Goal: Obtain resource: Obtain resource

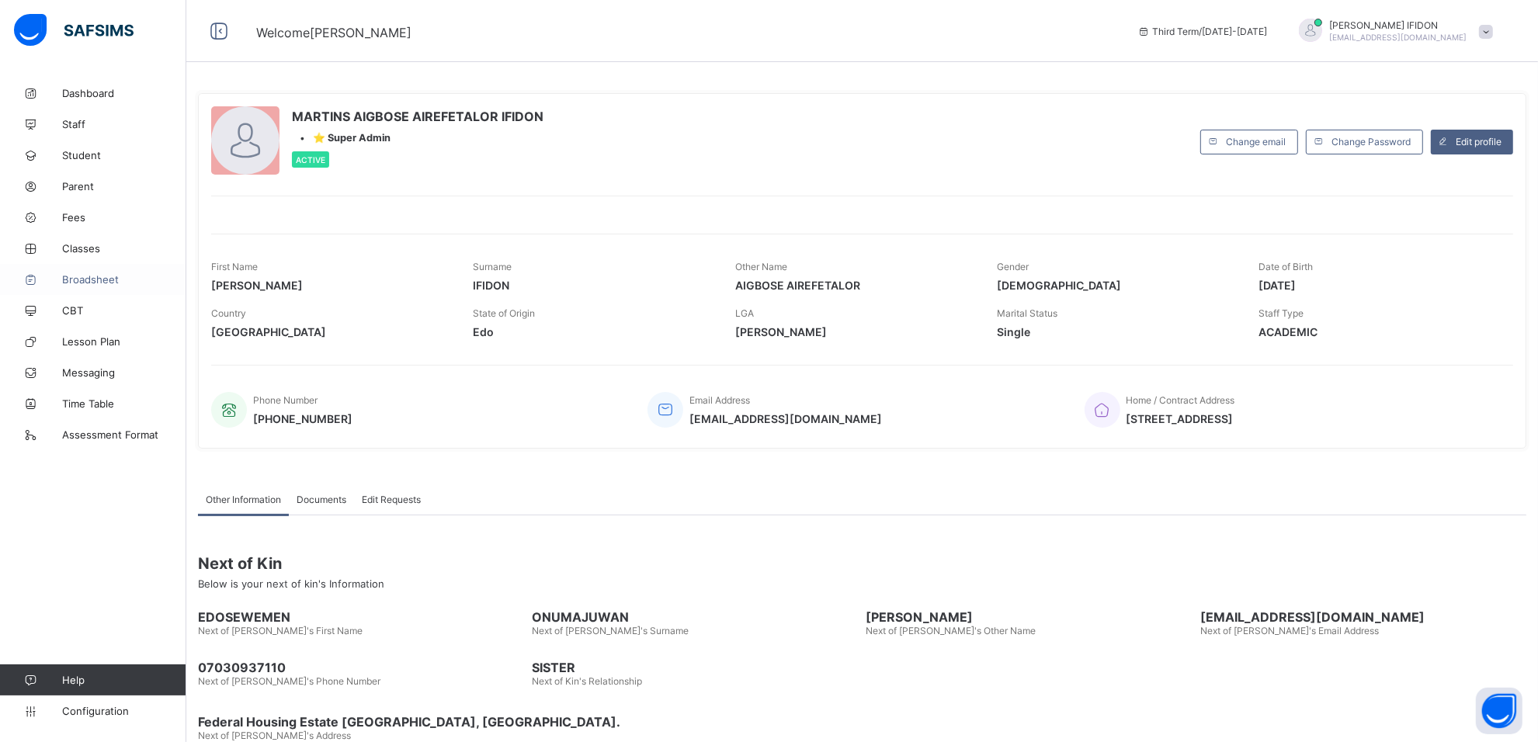
drag, startPoint x: 86, startPoint y: 286, endPoint x: 80, endPoint y: 280, distance: 8.8
click at [86, 286] on link "Broadsheet" at bounding box center [93, 279] width 186 height 31
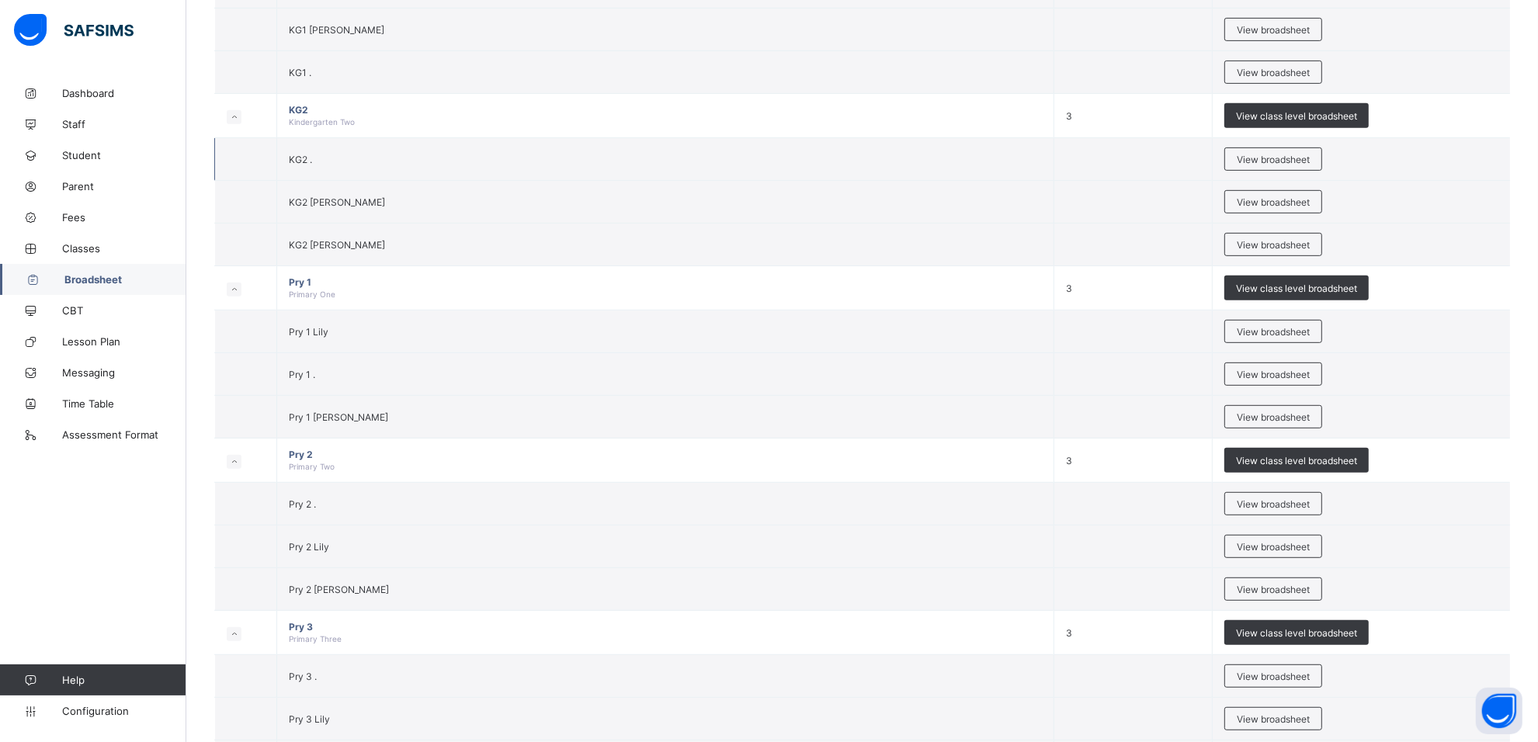
scroll to position [1336, 0]
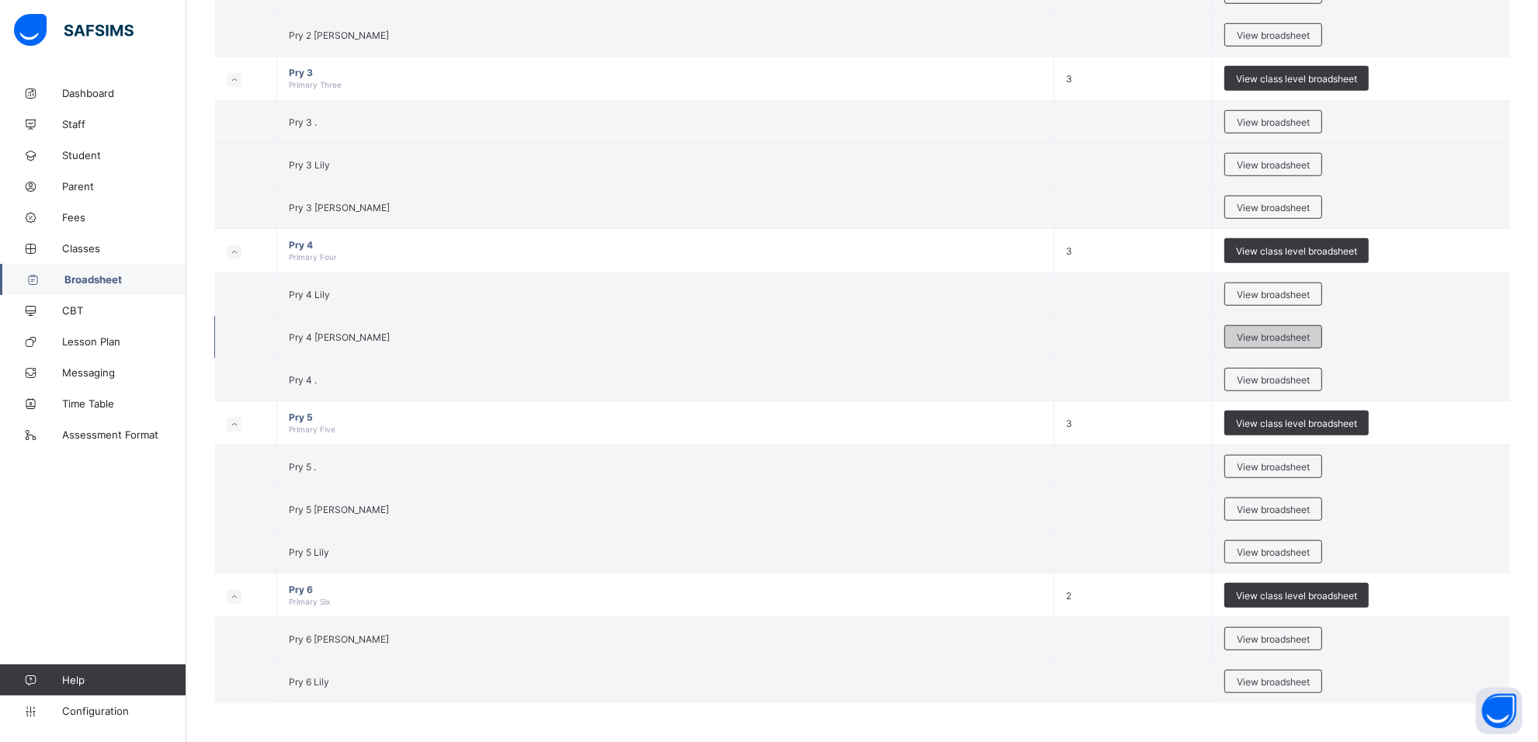
click at [1262, 336] on span "View broadsheet" at bounding box center [1273, 338] width 73 height 12
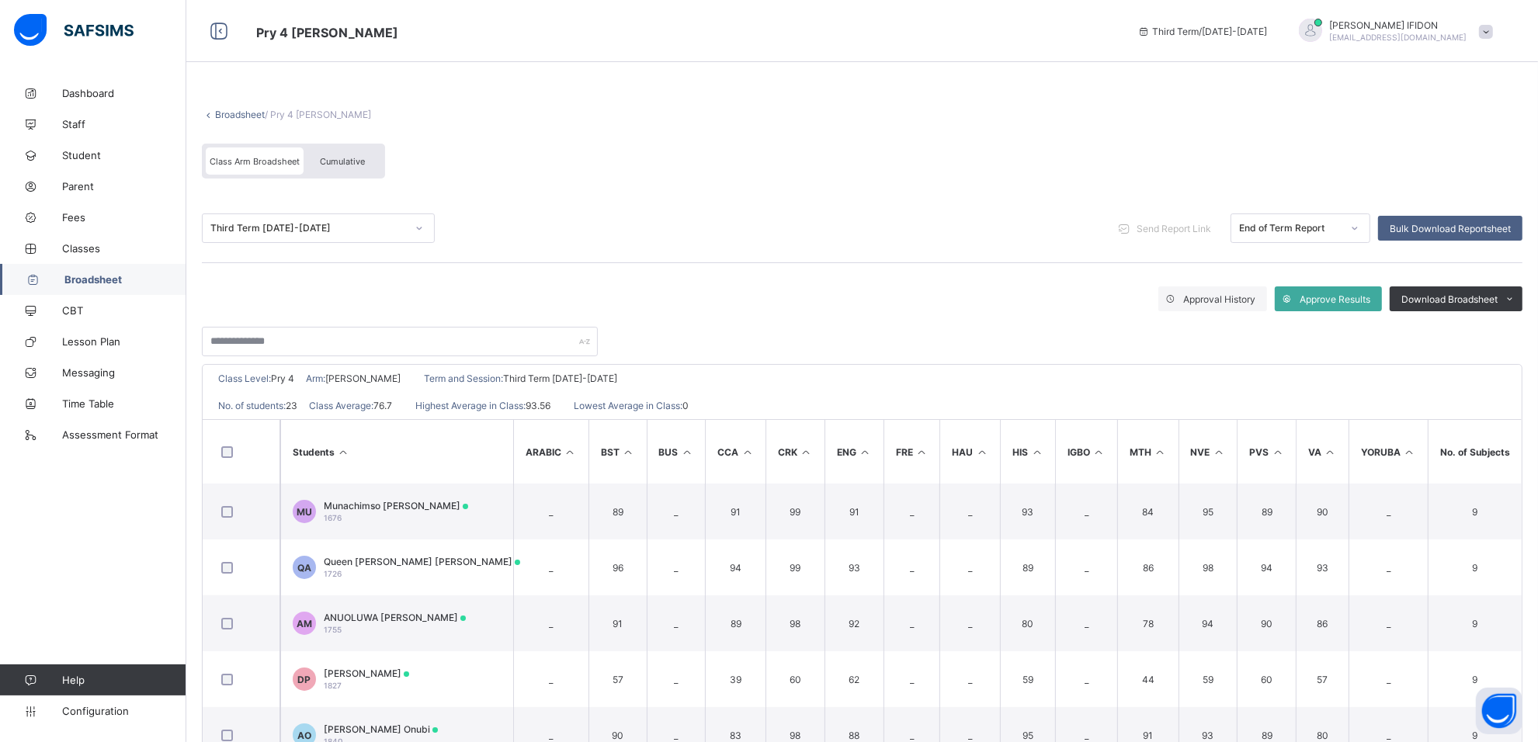
click at [371, 161] on div "Cumulative" at bounding box center [343, 161] width 78 height 27
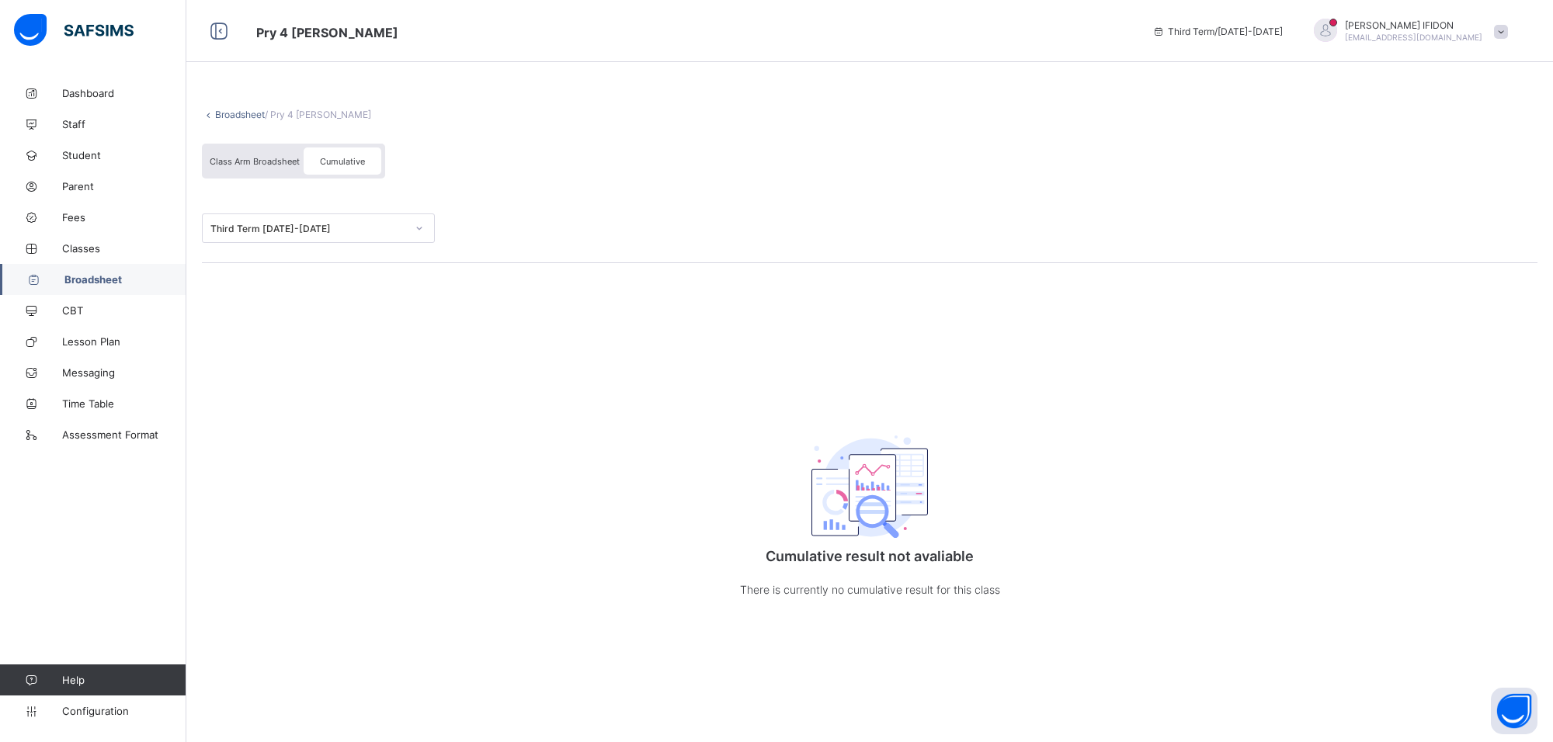
click at [276, 165] on div "Class Arm Broadsheet" at bounding box center [255, 161] width 98 height 27
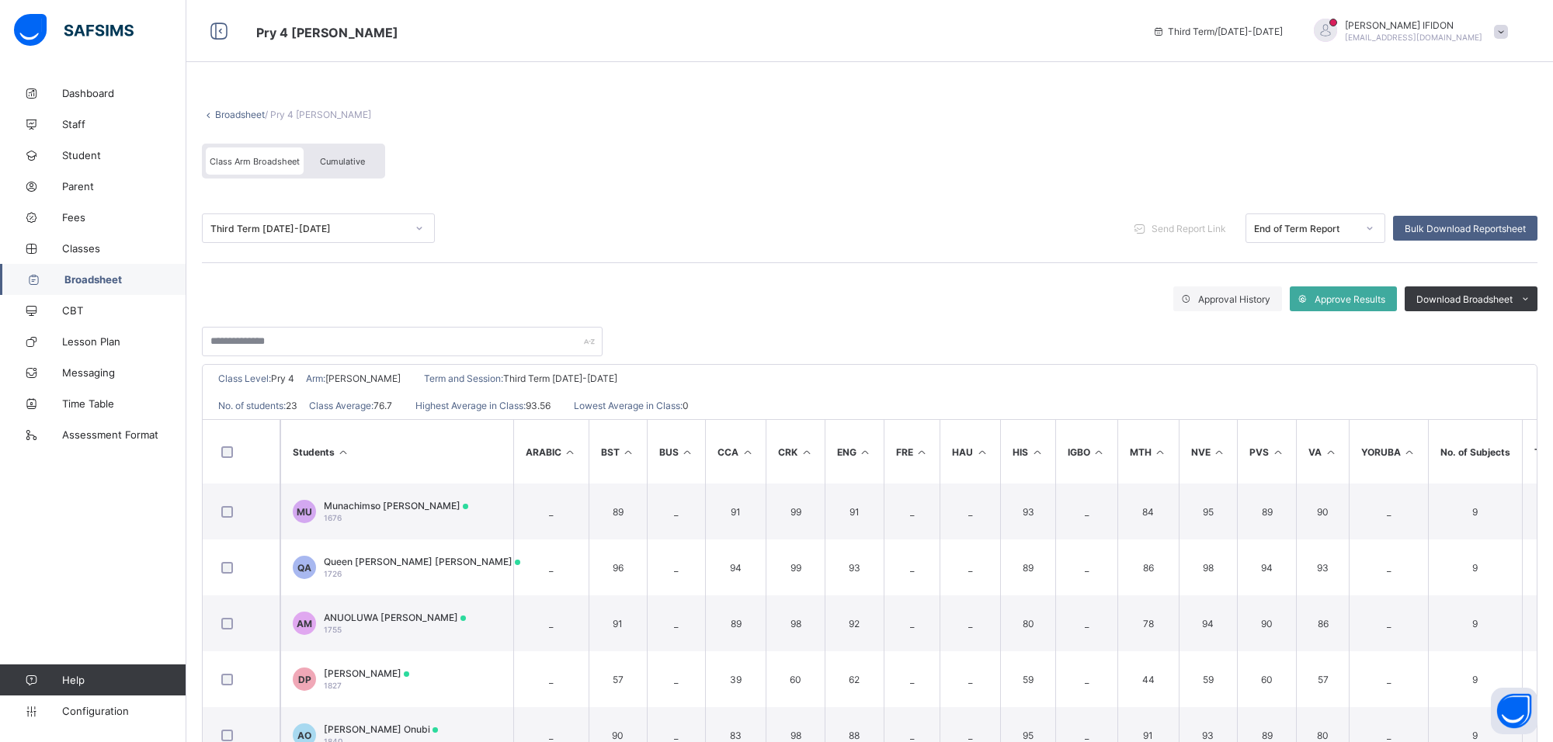
click at [326, 164] on span "Cumulative" at bounding box center [342, 161] width 45 height 11
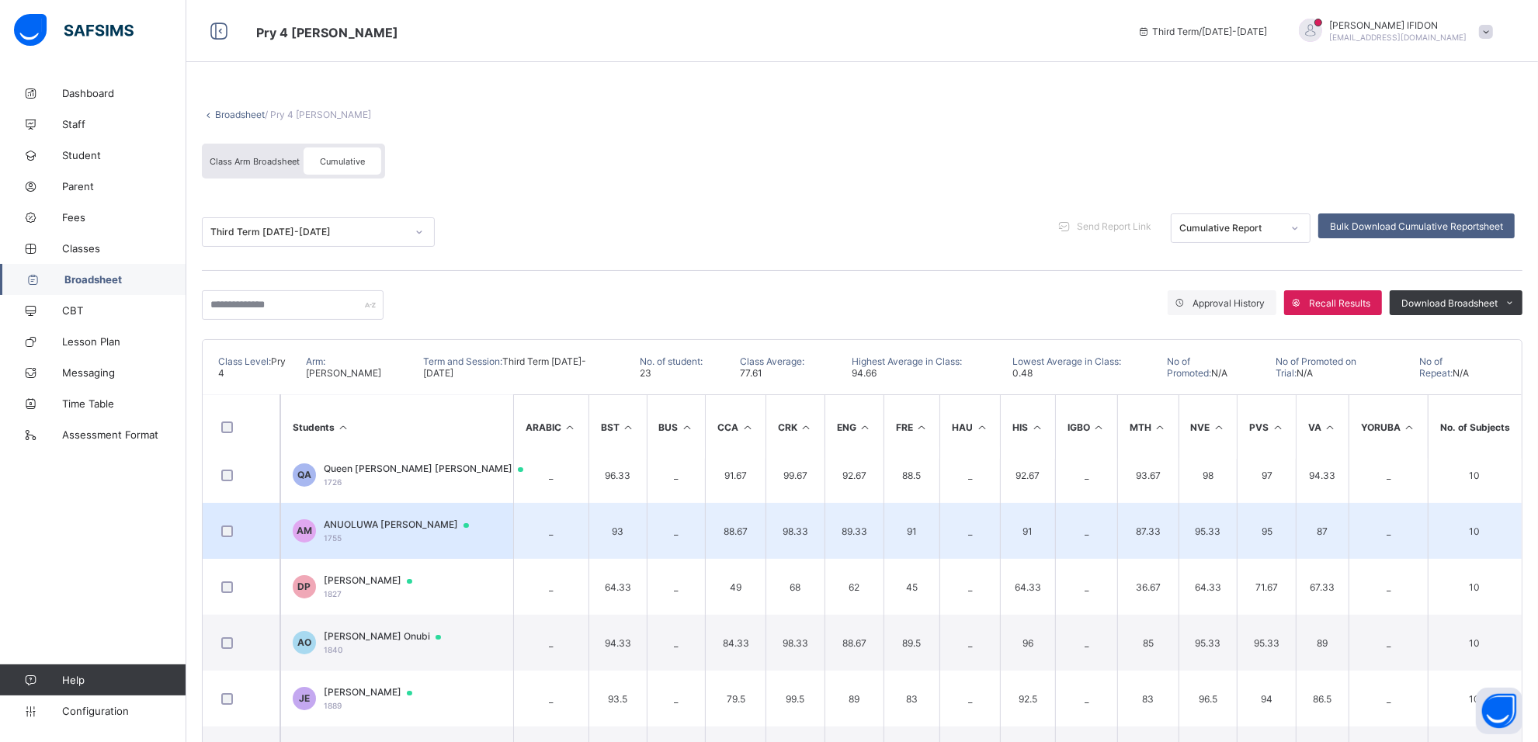
scroll to position [97, 0]
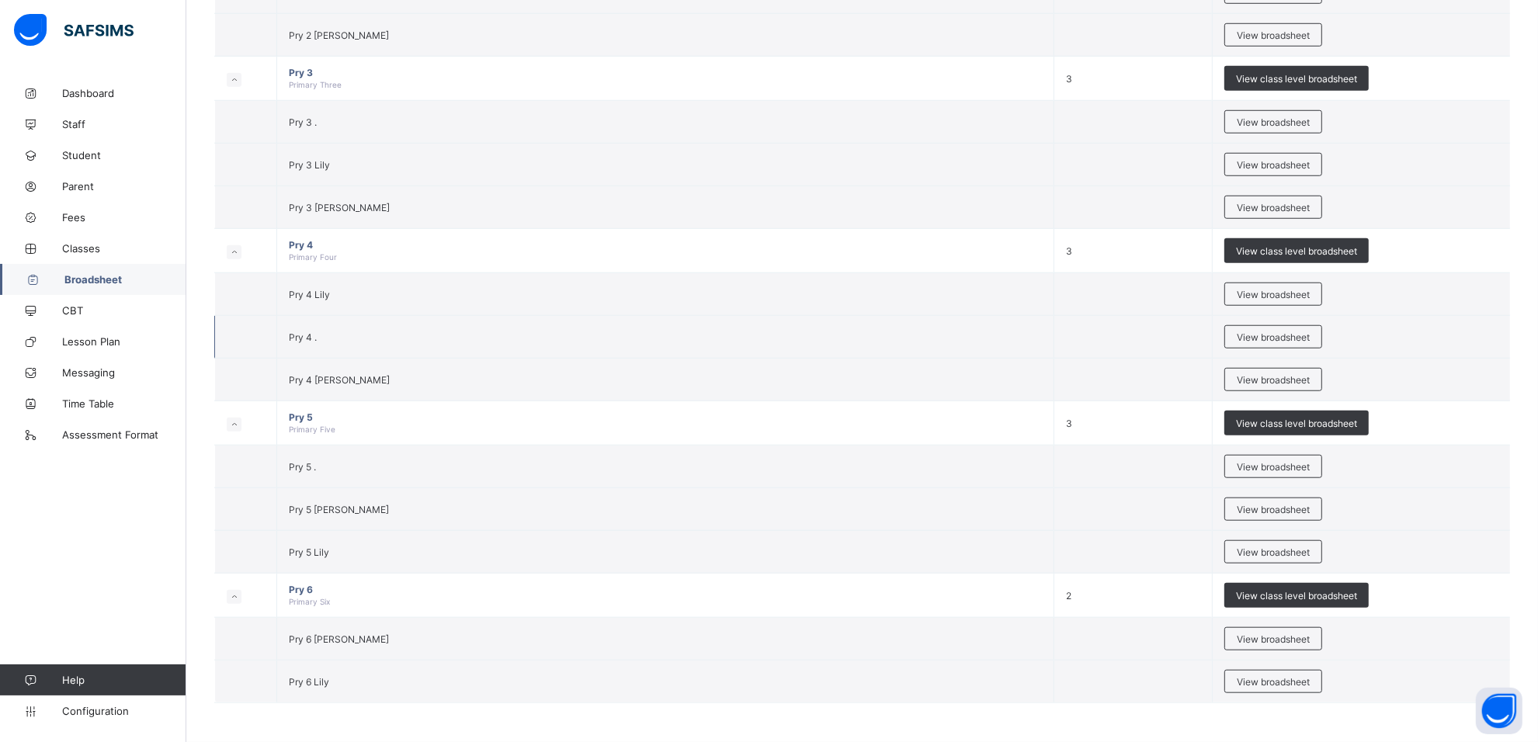
scroll to position [1336, 0]
click at [1276, 289] on span "View broadsheet" at bounding box center [1273, 295] width 73 height 12
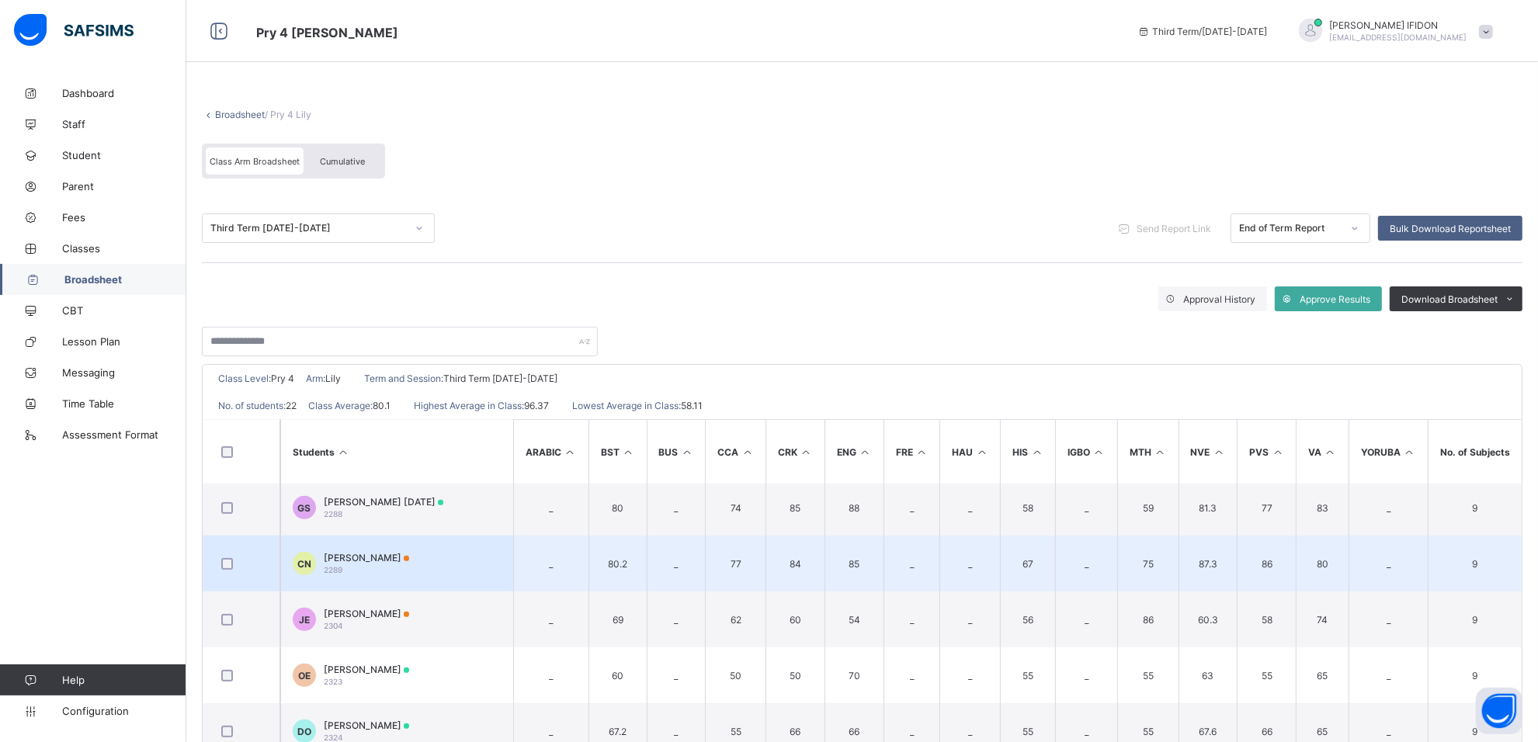
scroll to position [912, 0]
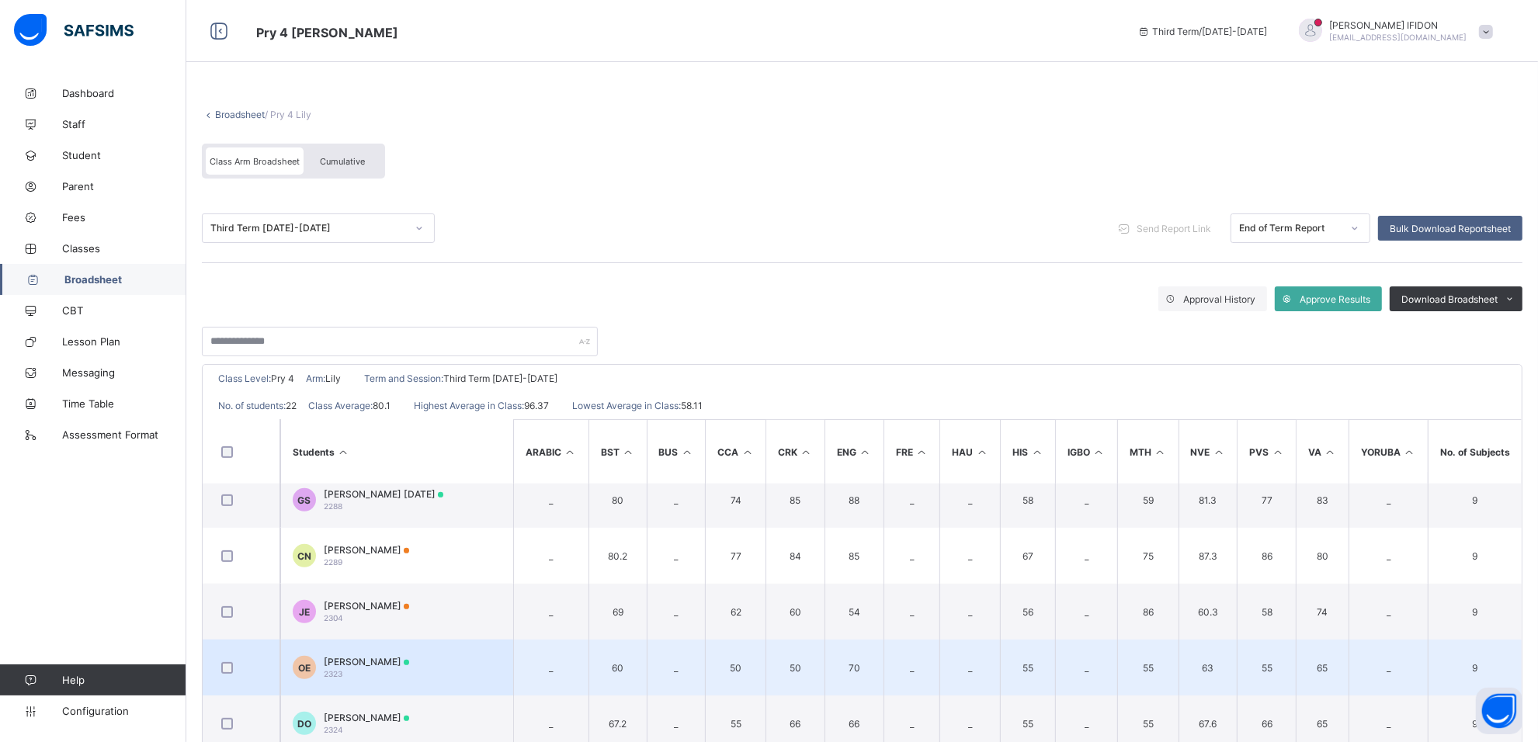
click at [409, 656] on span "Oluwatoyin Michael Ehahoro" at bounding box center [366, 662] width 85 height 12
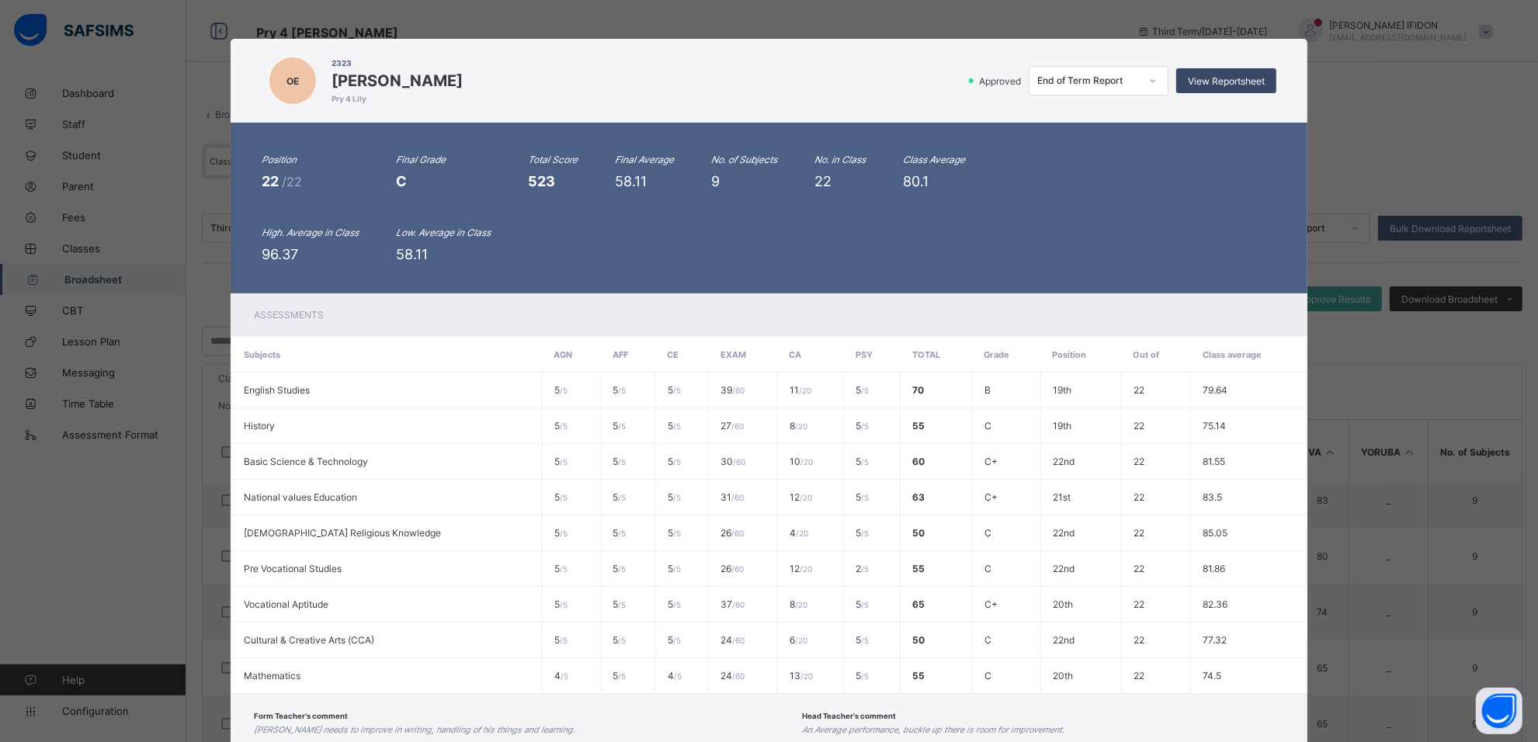
click at [1262, 76] on span "View Reportsheet" at bounding box center [1226, 81] width 77 height 12
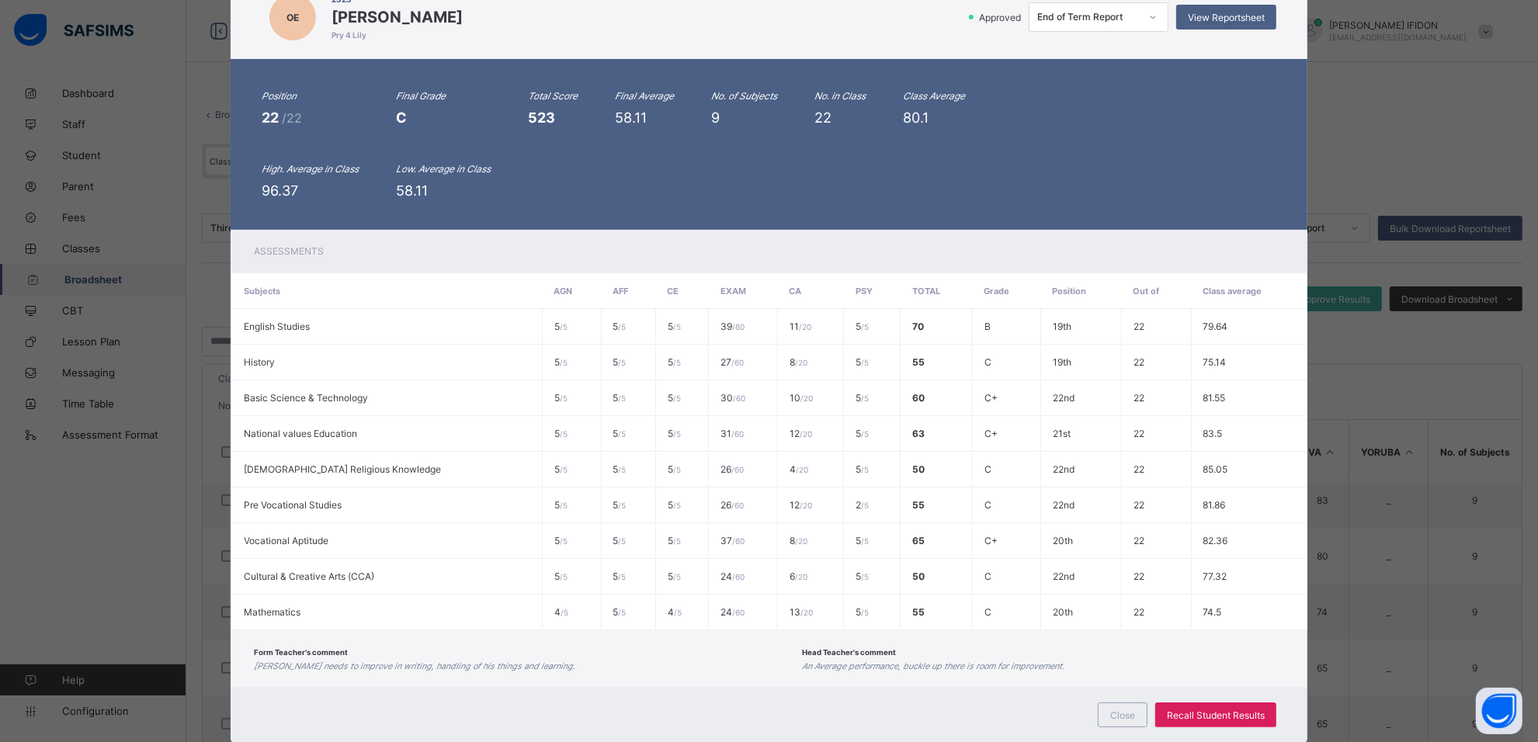
scroll to position [93, 0]
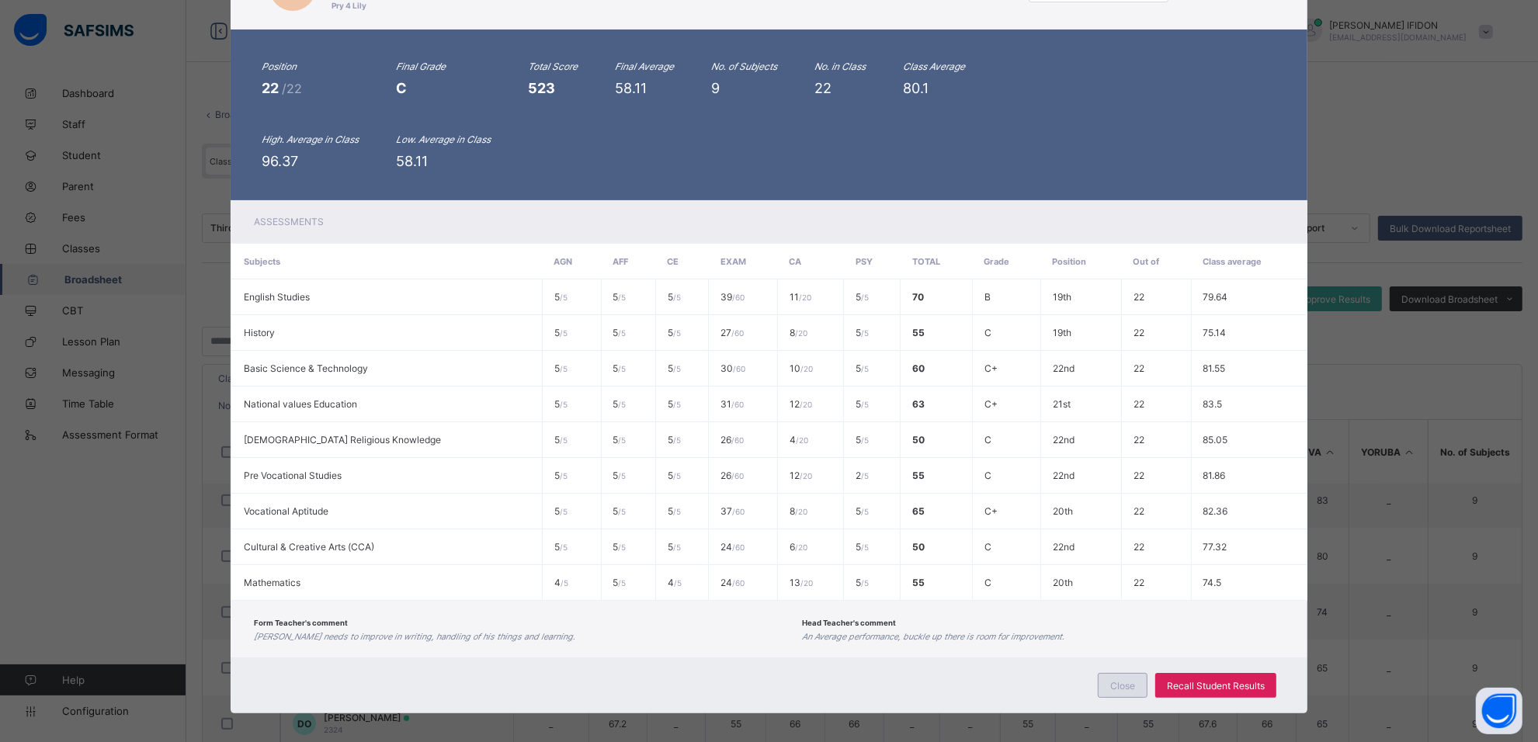
click at [1116, 681] on div "Close" at bounding box center [1123, 685] width 50 height 25
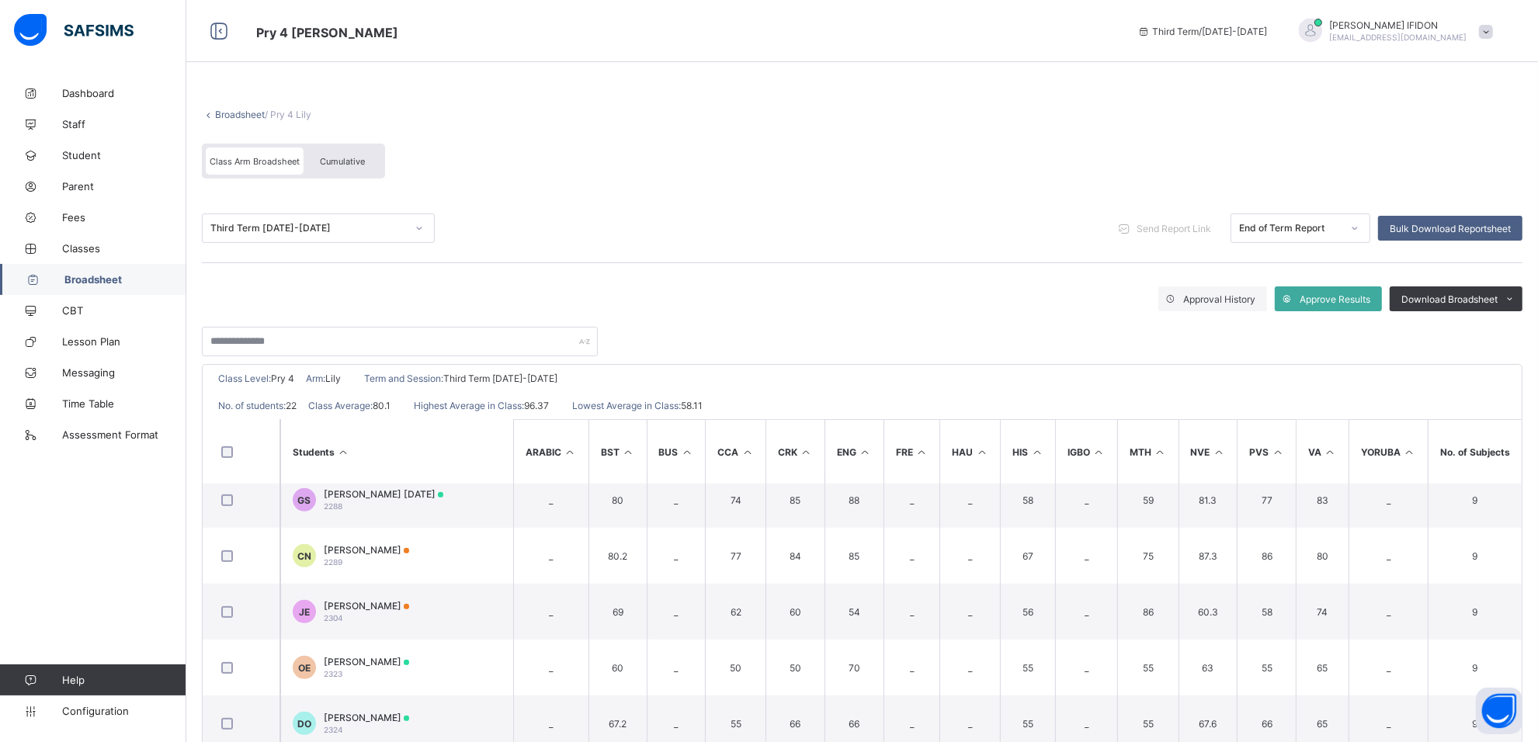
click at [336, 156] on span "Cumulative" at bounding box center [342, 161] width 45 height 11
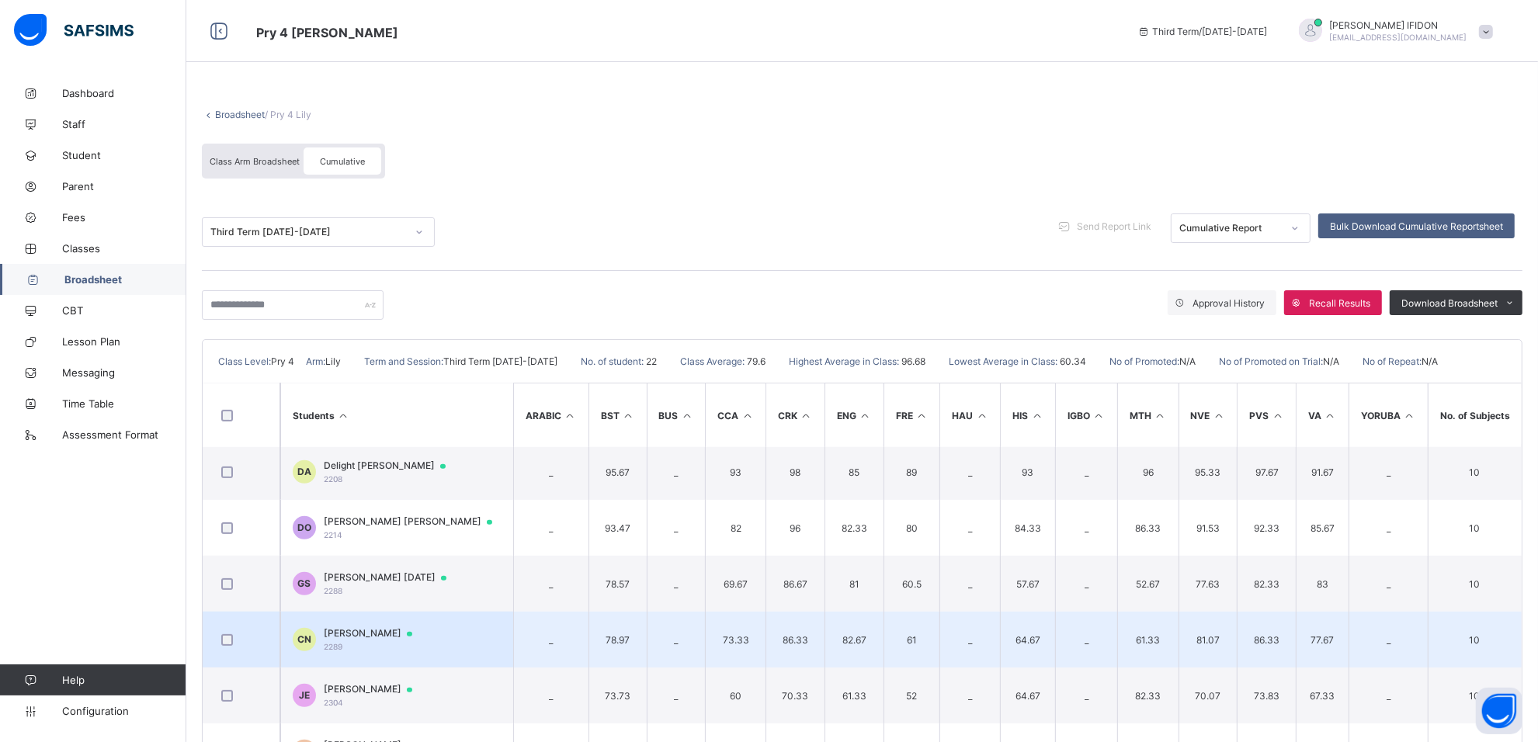
scroll to position [874, 0]
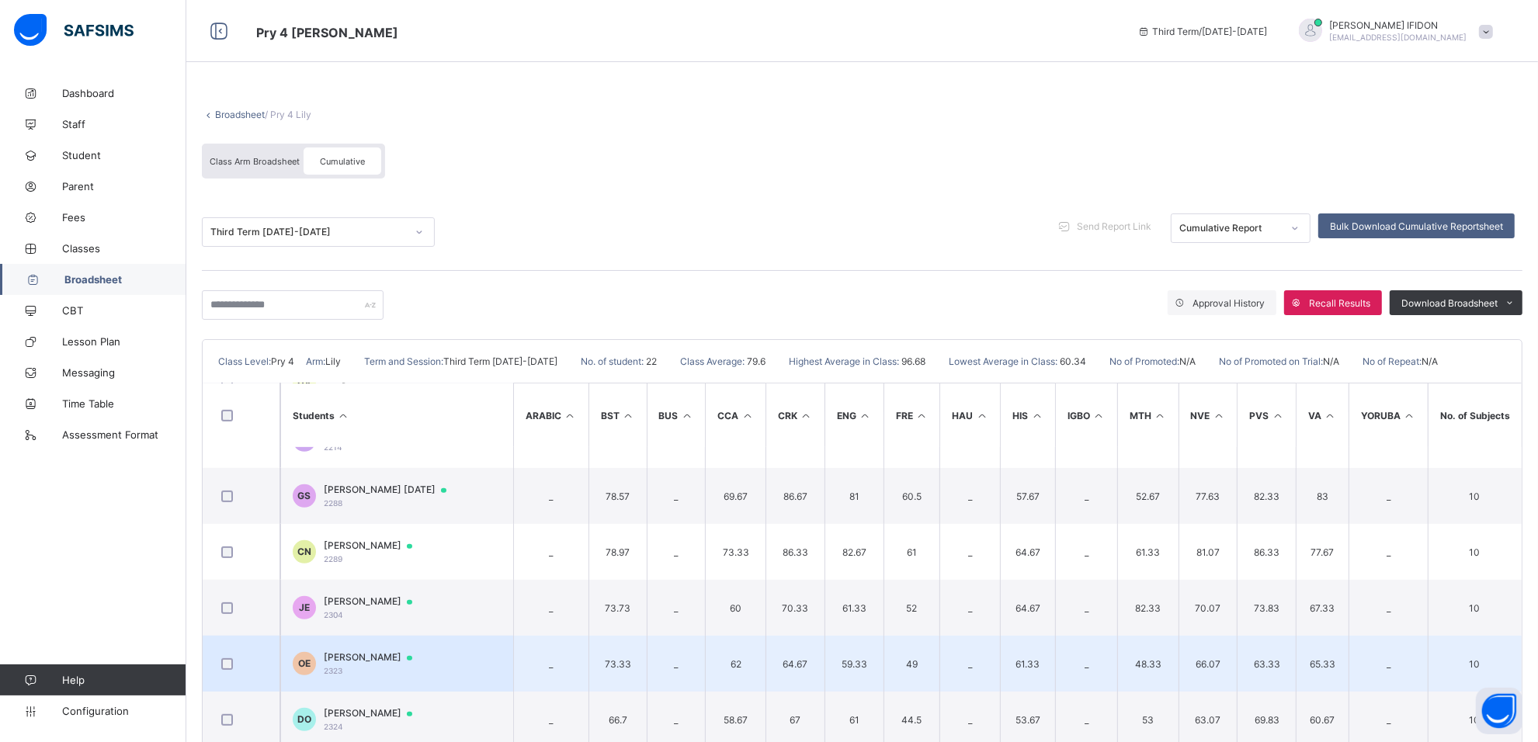
click at [379, 654] on span "Oluwatoyin Michael Ehahoro" at bounding box center [375, 658] width 103 height 12
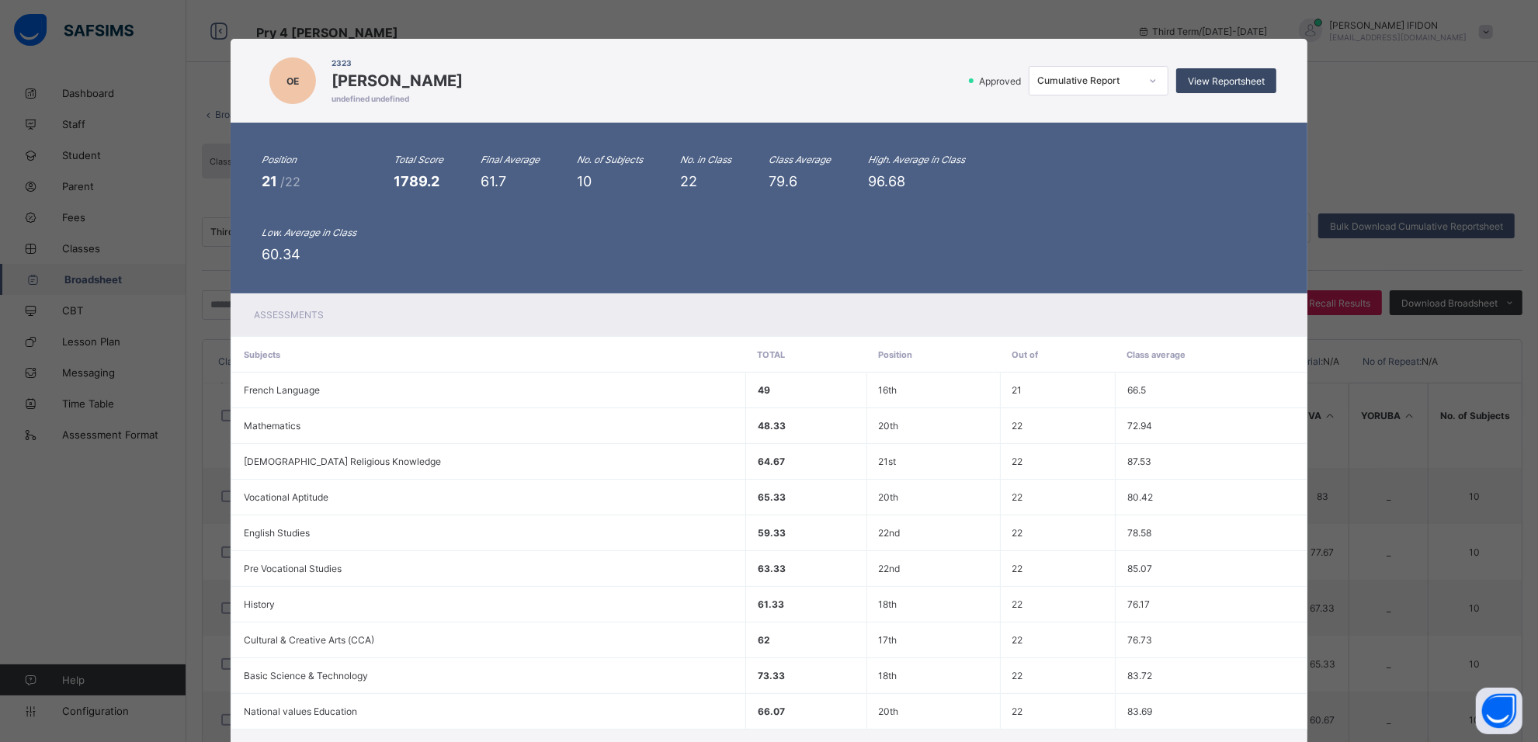
click at [1254, 76] on span "View Reportsheet" at bounding box center [1226, 81] width 77 height 12
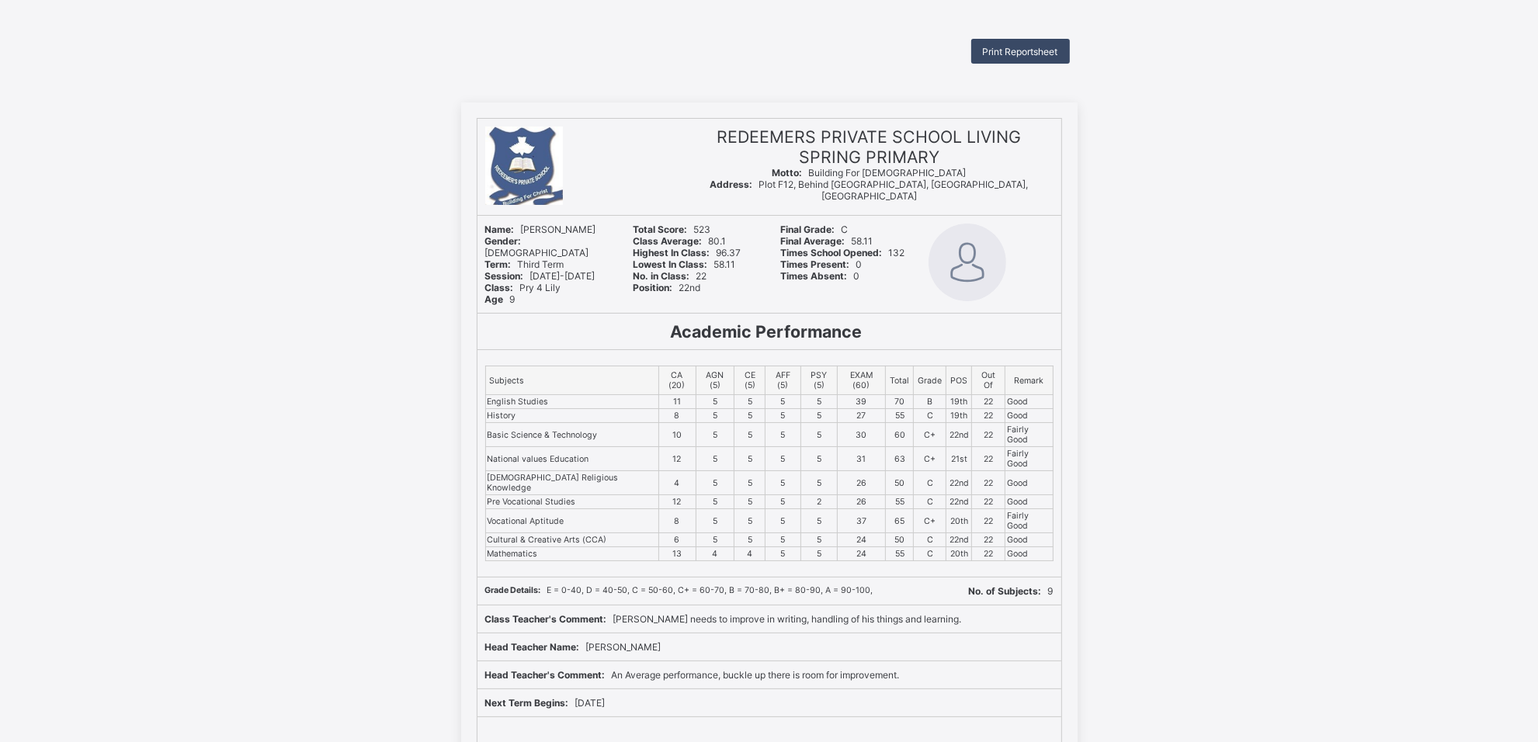
click at [1007, 47] on span "Print Reportsheet" at bounding box center [1020, 52] width 75 height 12
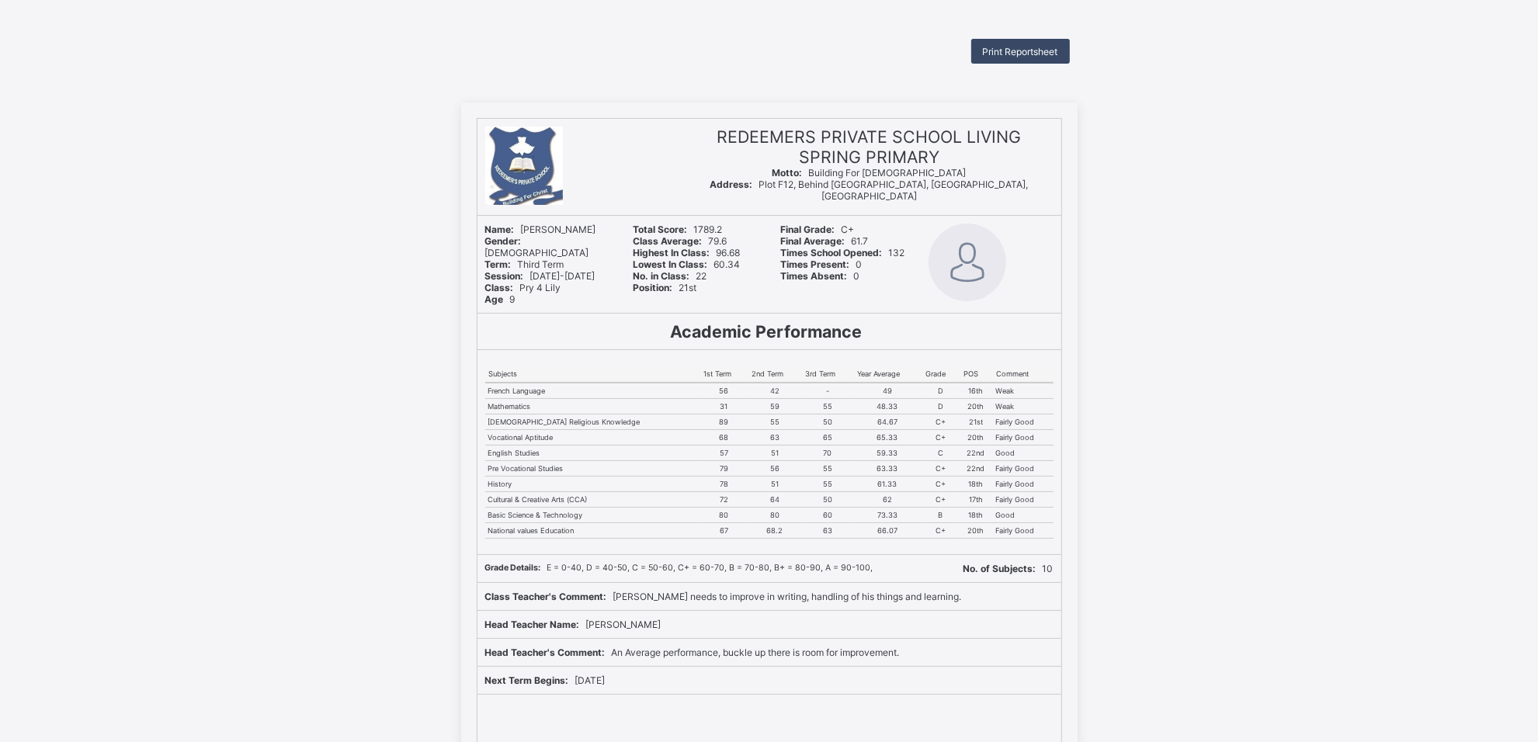
click at [1030, 49] on span "Print Reportsheet" at bounding box center [1020, 52] width 75 height 12
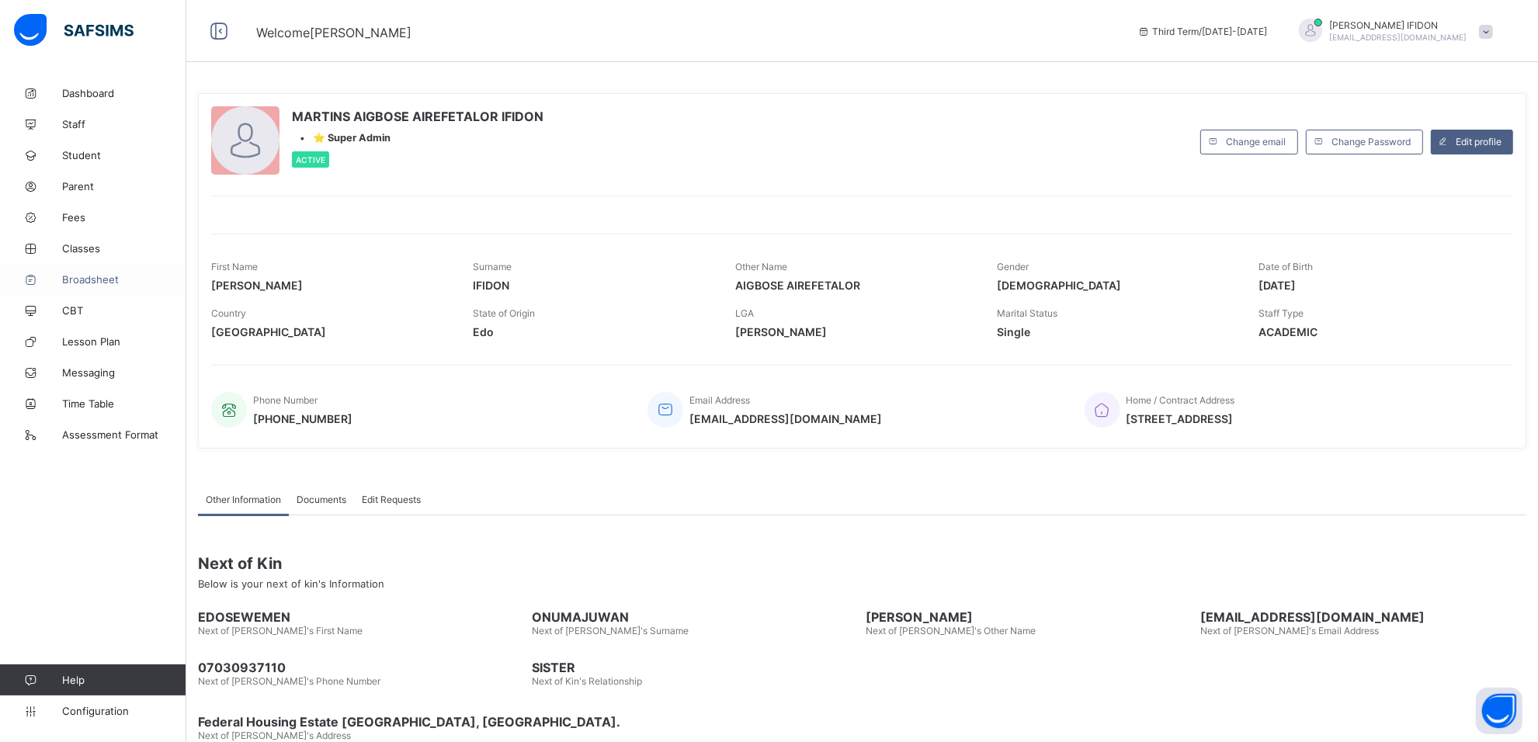
click at [93, 281] on span "Broadsheet" at bounding box center [124, 279] width 124 height 12
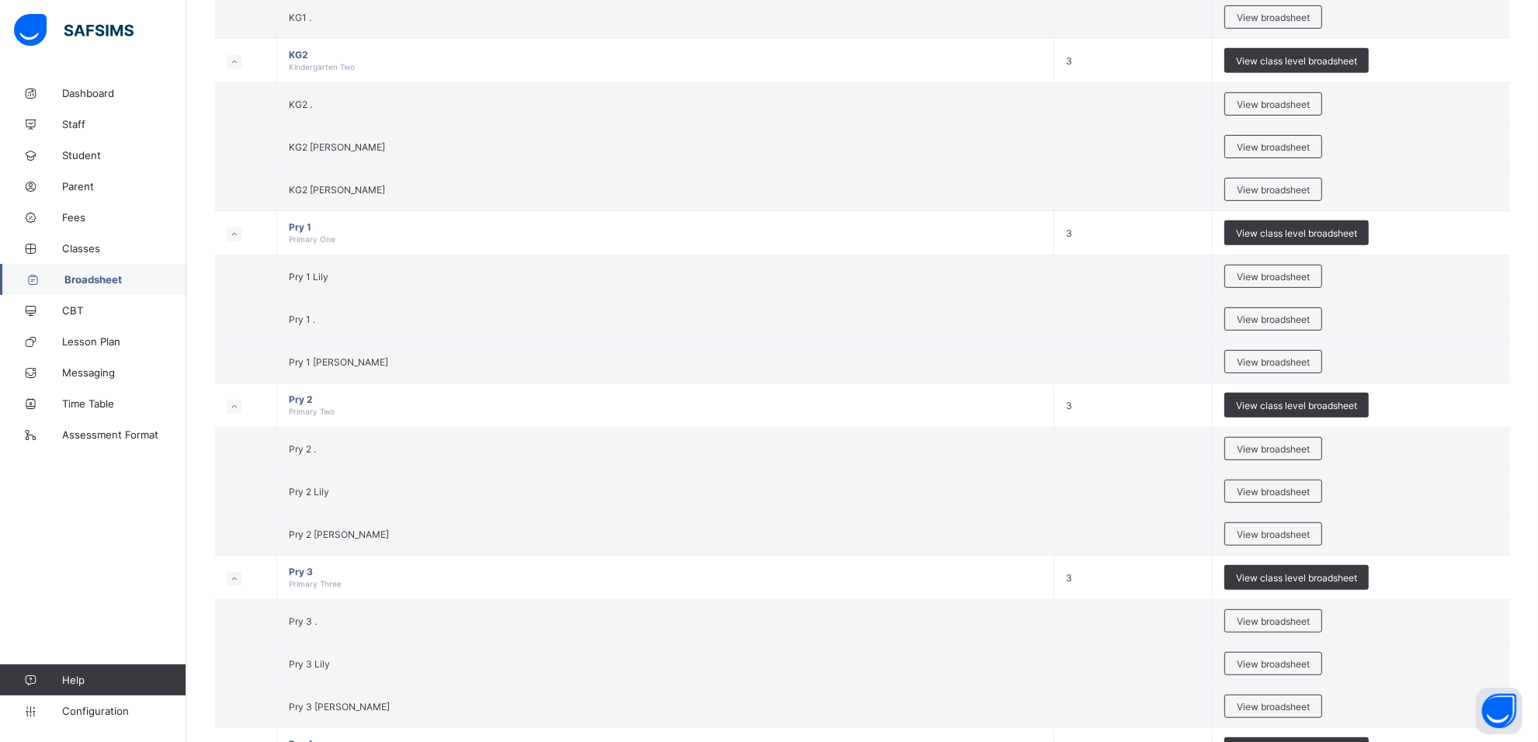
scroll to position [1336, 0]
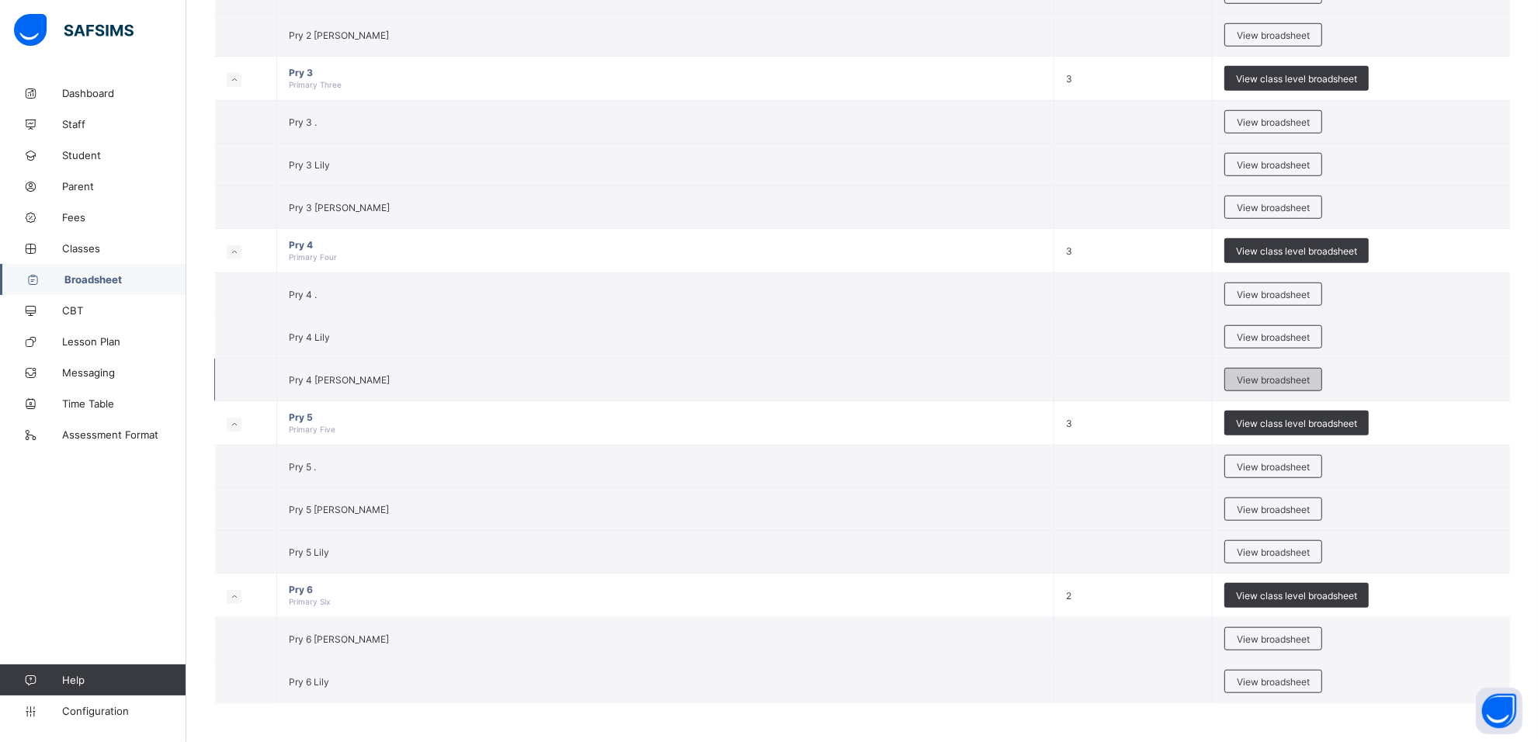
click at [1275, 384] on div "View broadsheet" at bounding box center [1274, 379] width 98 height 23
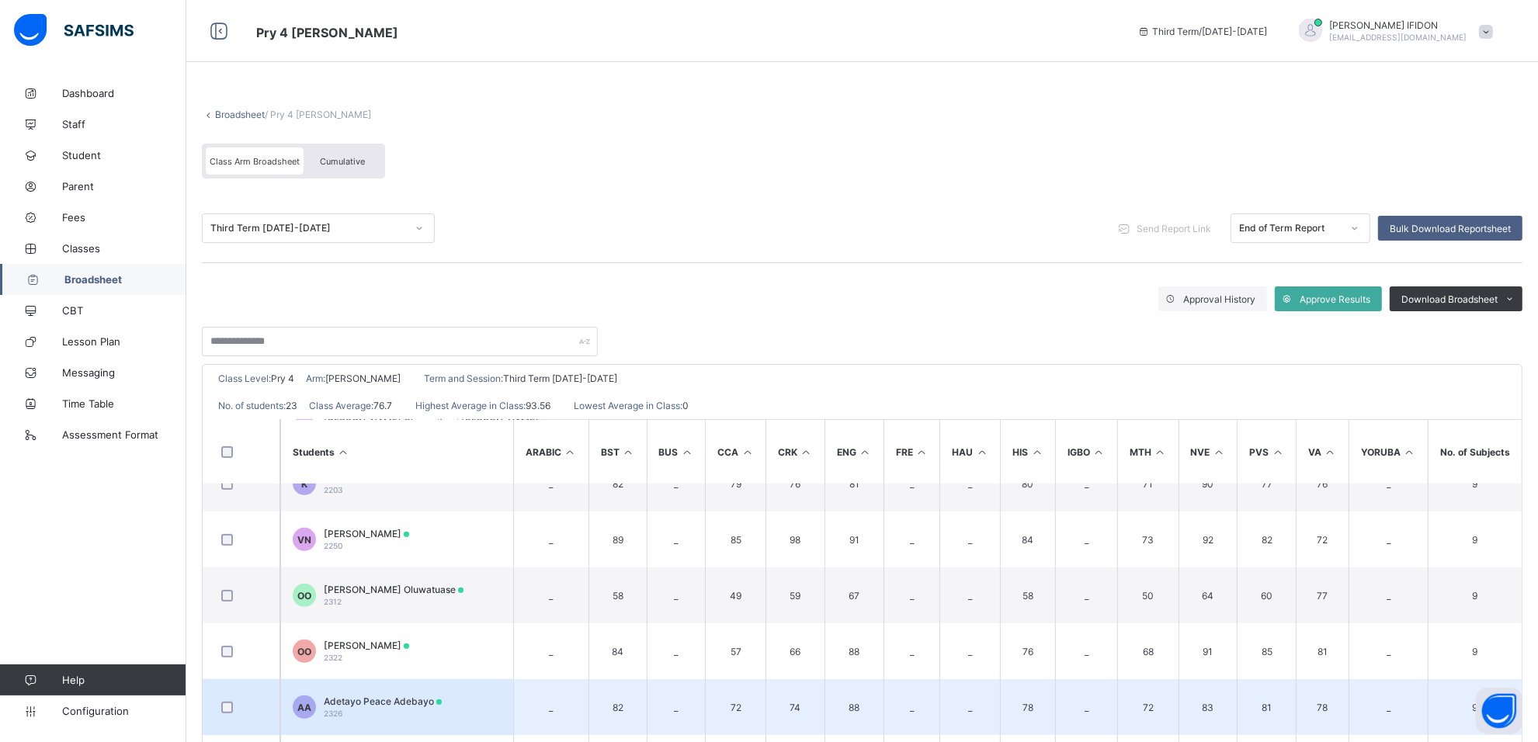
scroll to position [968, 0]
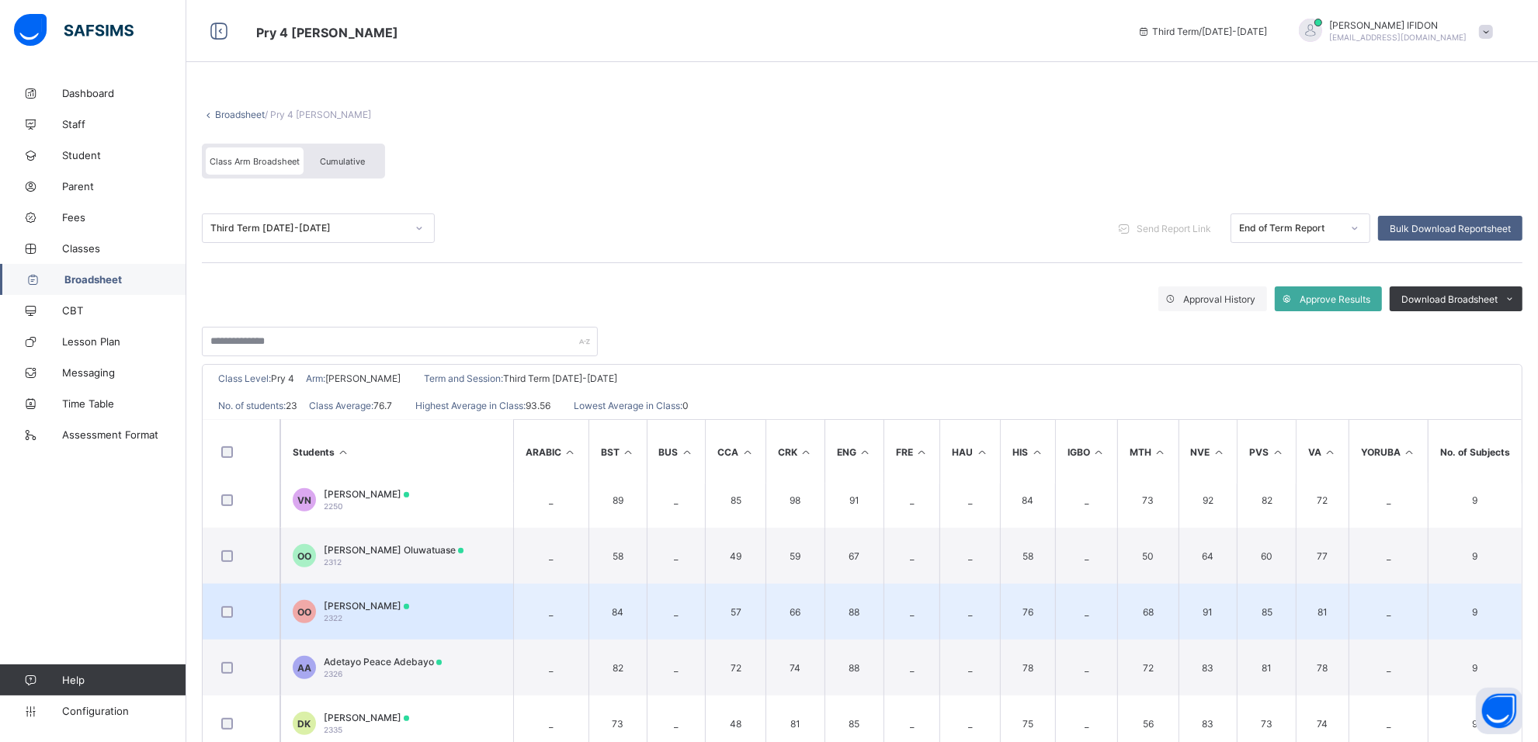
click at [379, 600] on span "[PERSON_NAME]" at bounding box center [366, 606] width 85 height 12
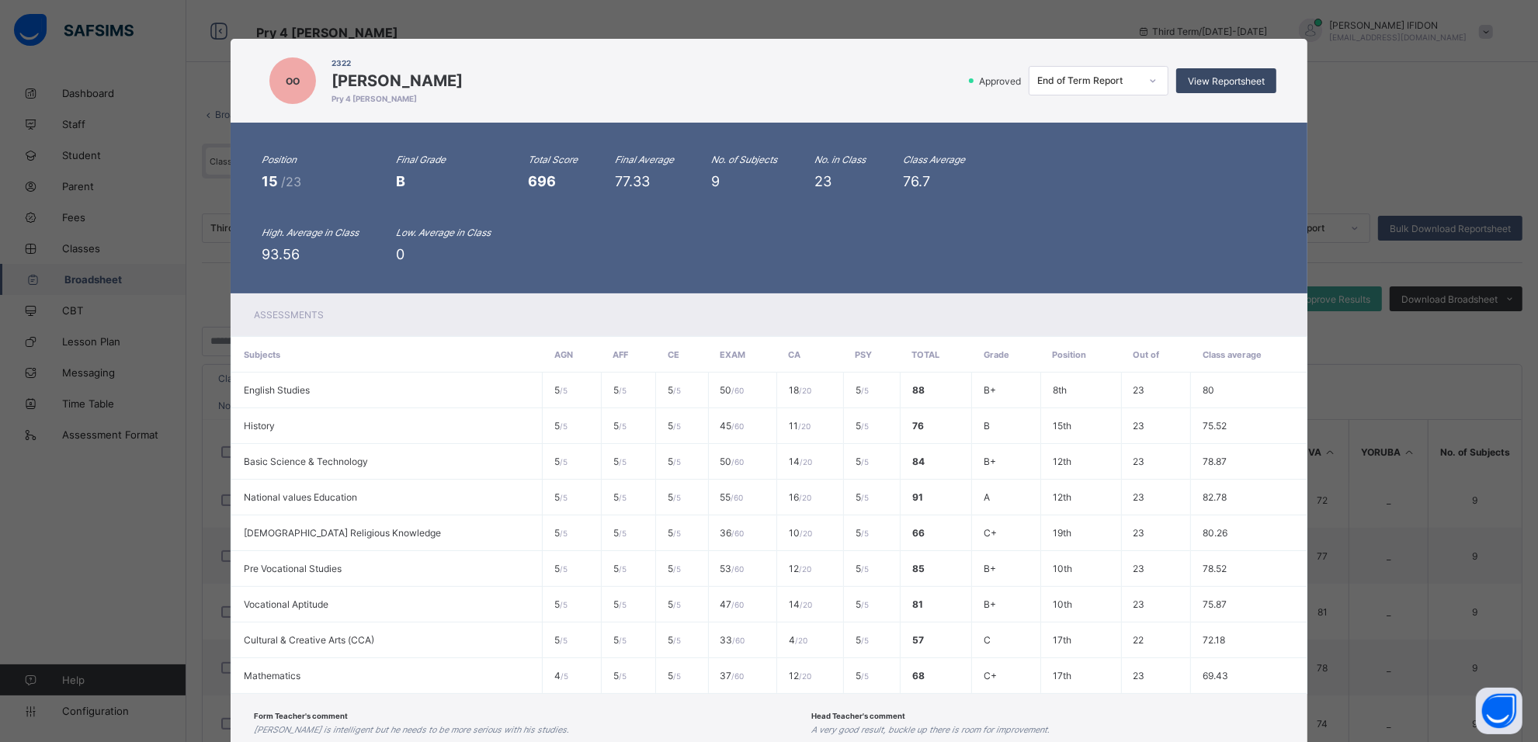
click at [1237, 80] on span "View Reportsheet" at bounding box center [1226, 81] width 77 height 12
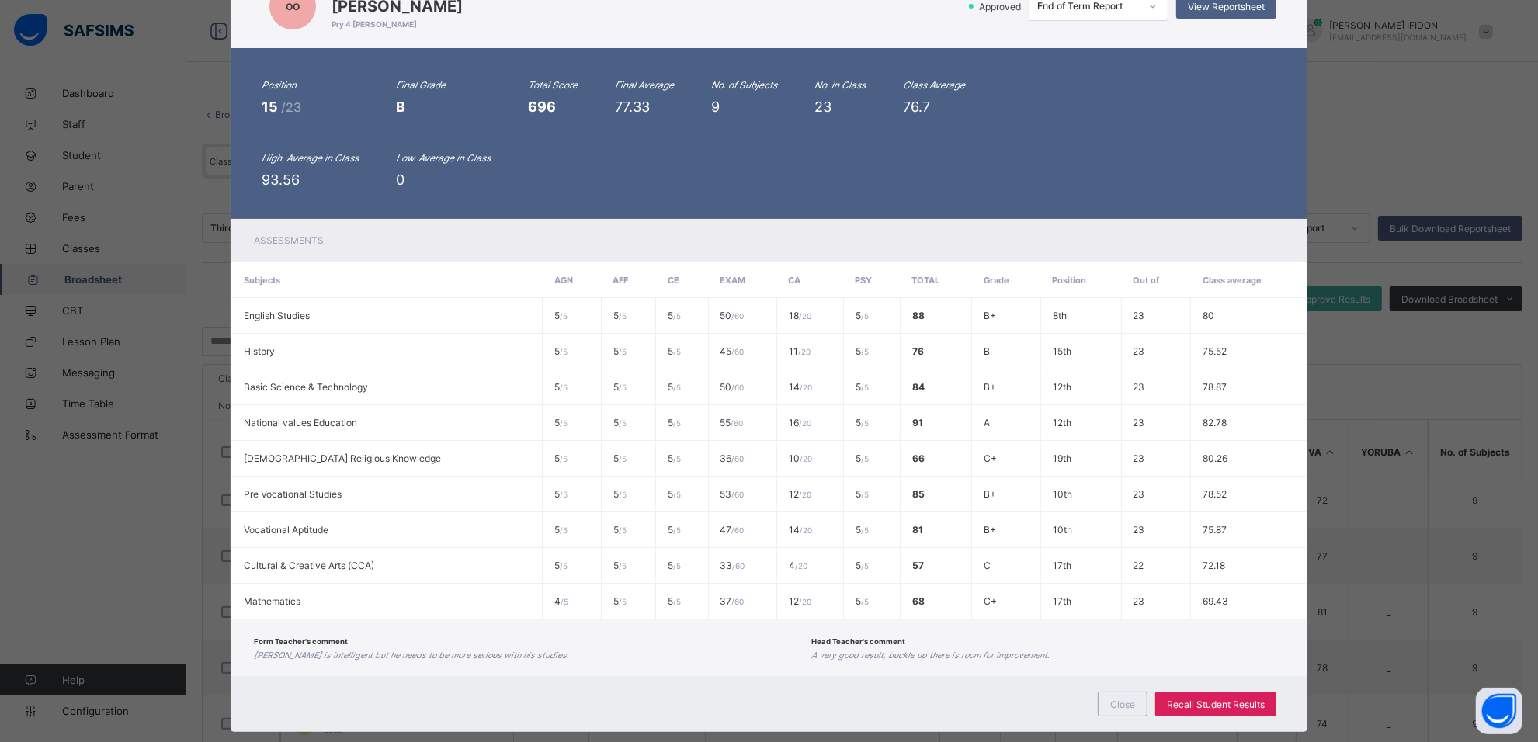
scroll to position [93, 0]
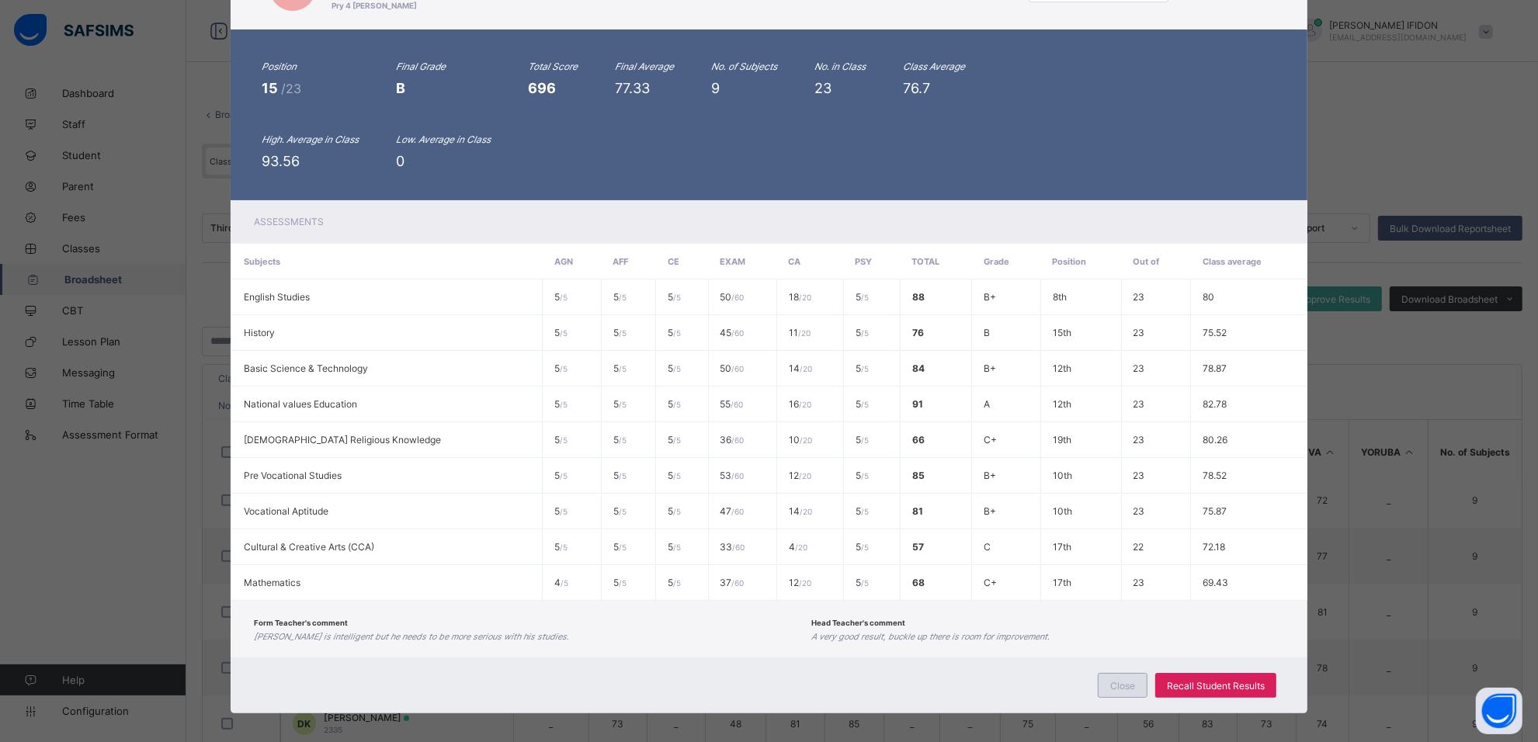
click at [1138, 673] on div "Close" at bounding box center [1123, 685] width 50 height 25
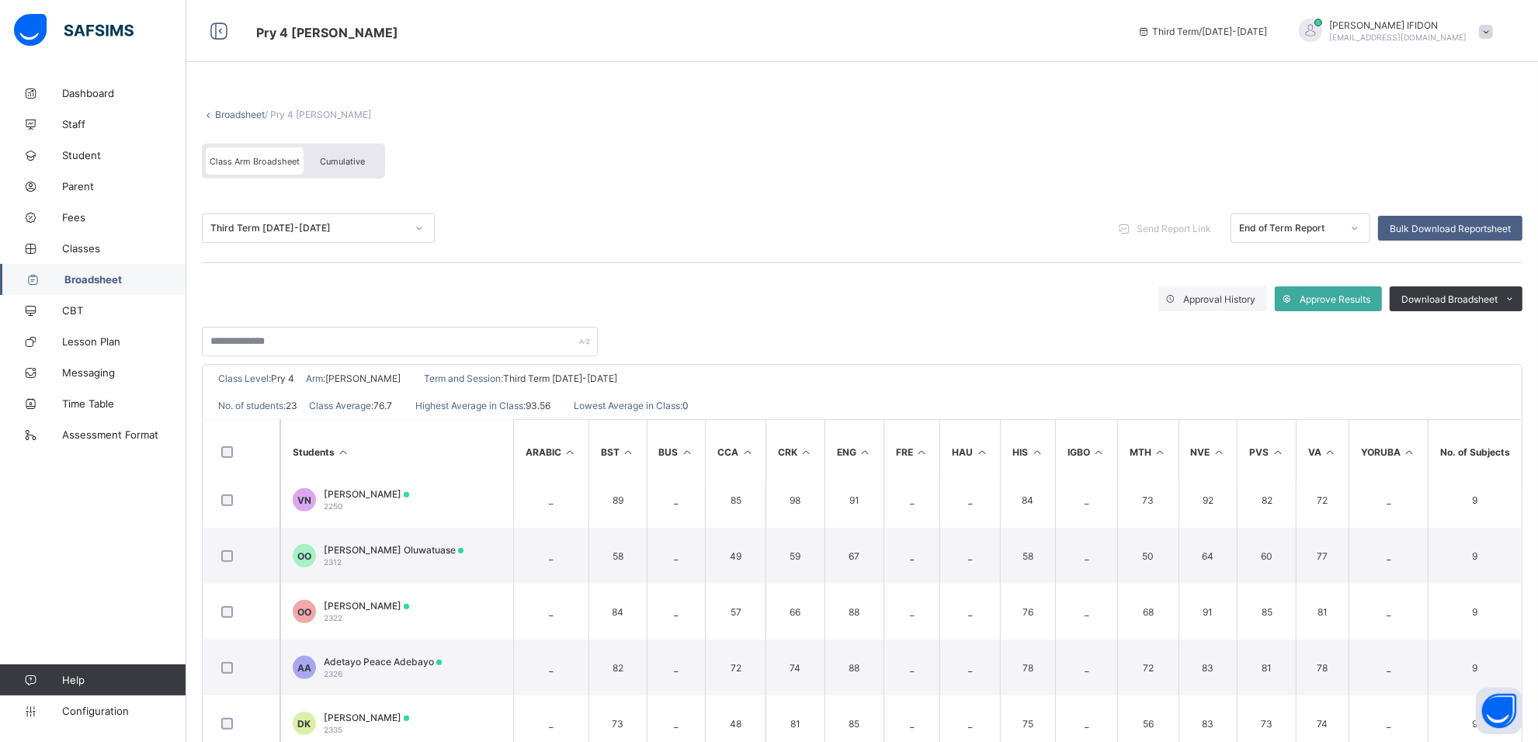
click at [348, 156] on span "Cumulative" at bounding box center [342, 161] width 45 height 11
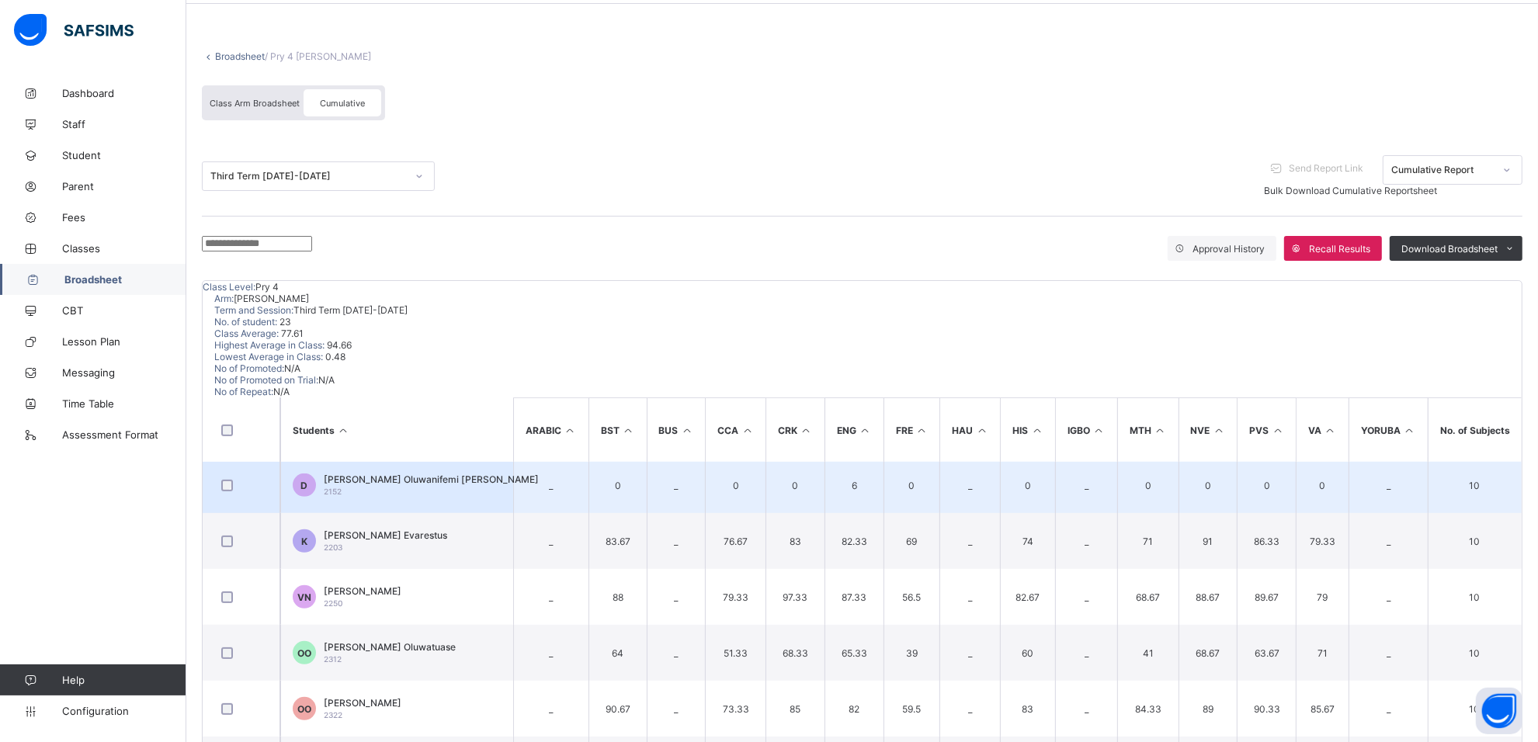
scroll to position [968, 0]
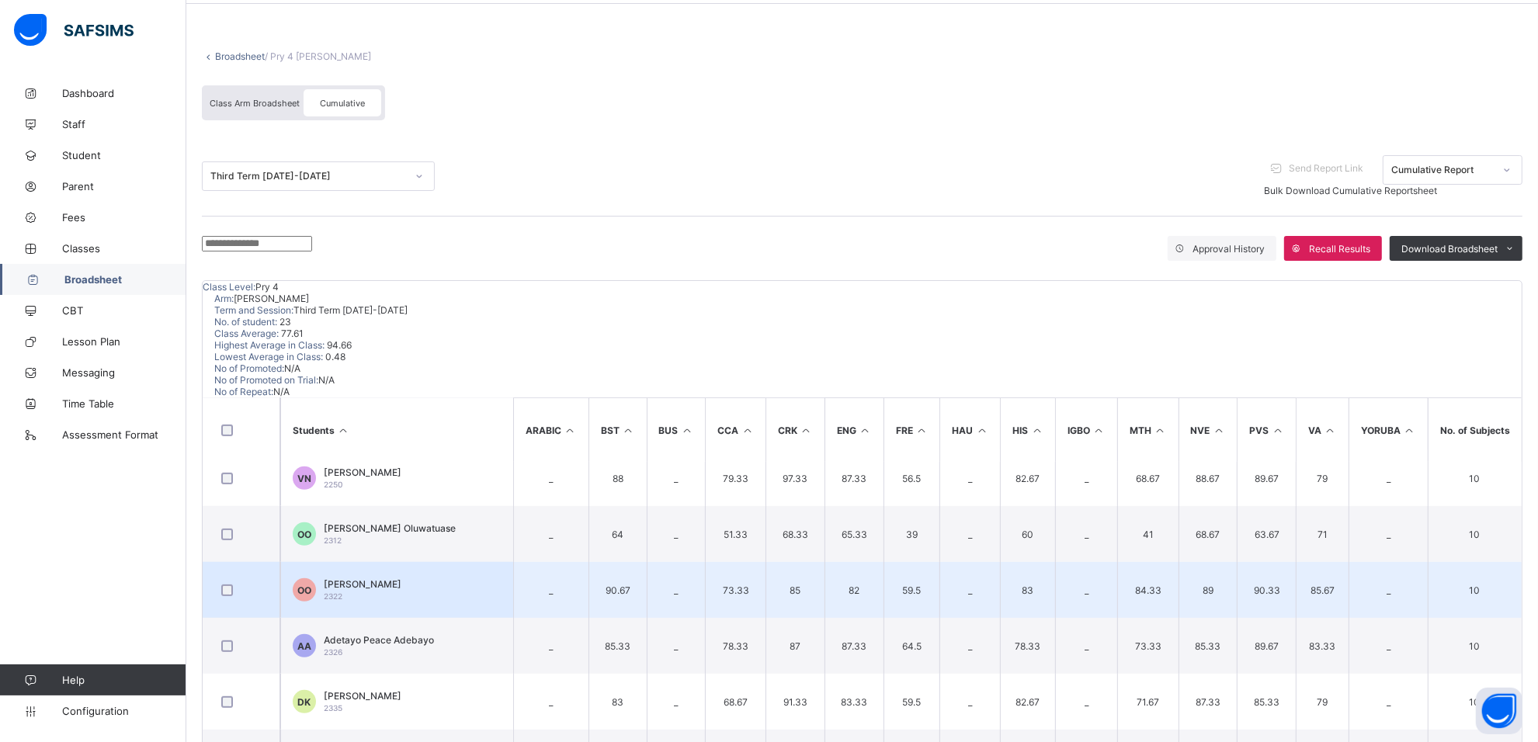
click at [375, 579] on span "Olamide Olawoye" at bounding box center [363, 585] width 78 height 12
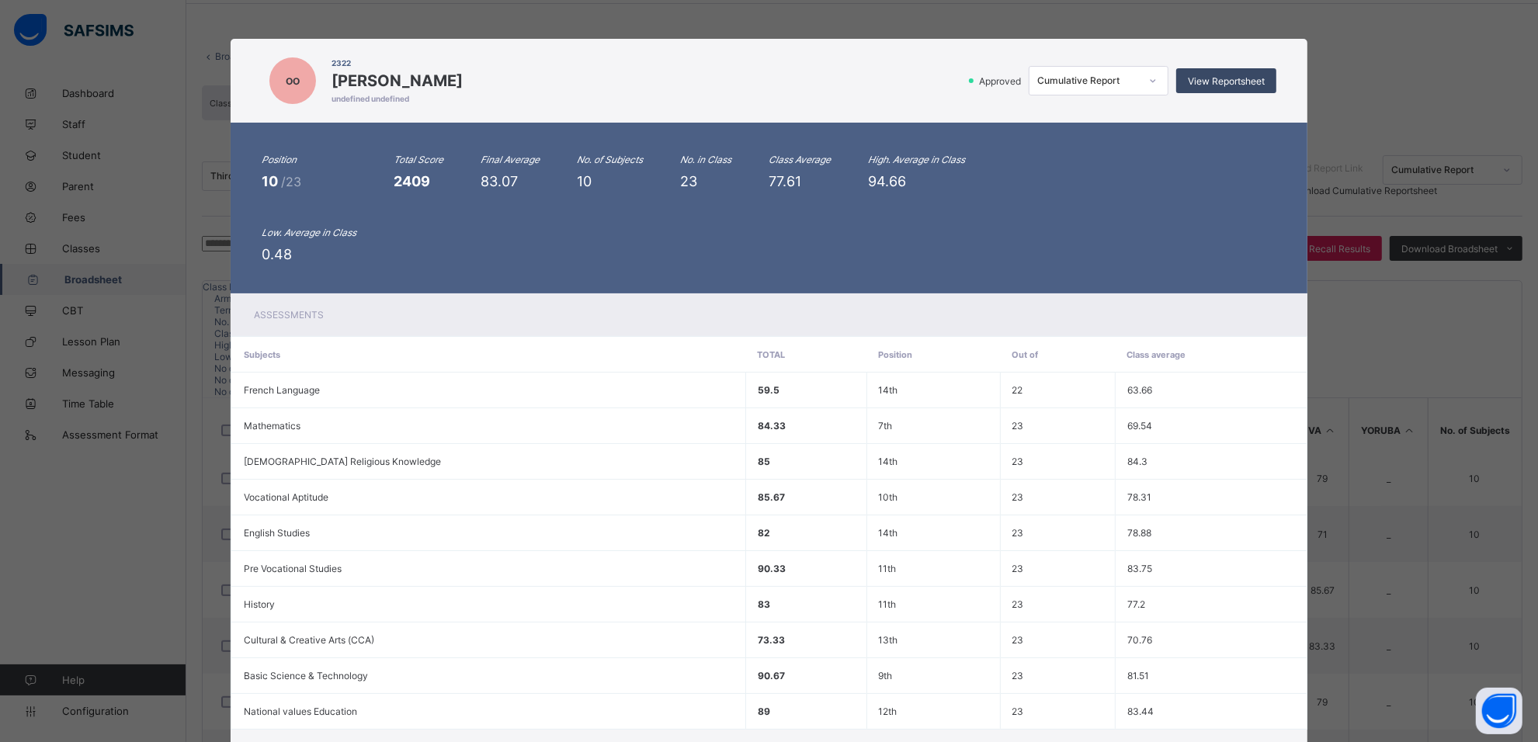
click at [1239, 82] on span "View Reportsheet" at bounding box center [1226, 81] width 77 height 12
click at [1210, 79] on span "View Reportsheet" at bounding box center [1226, 81] width 77 height 12
click at [1210, 74] on div "View Reportsheet" at bounding box center [1226, 80] width 100 height 25
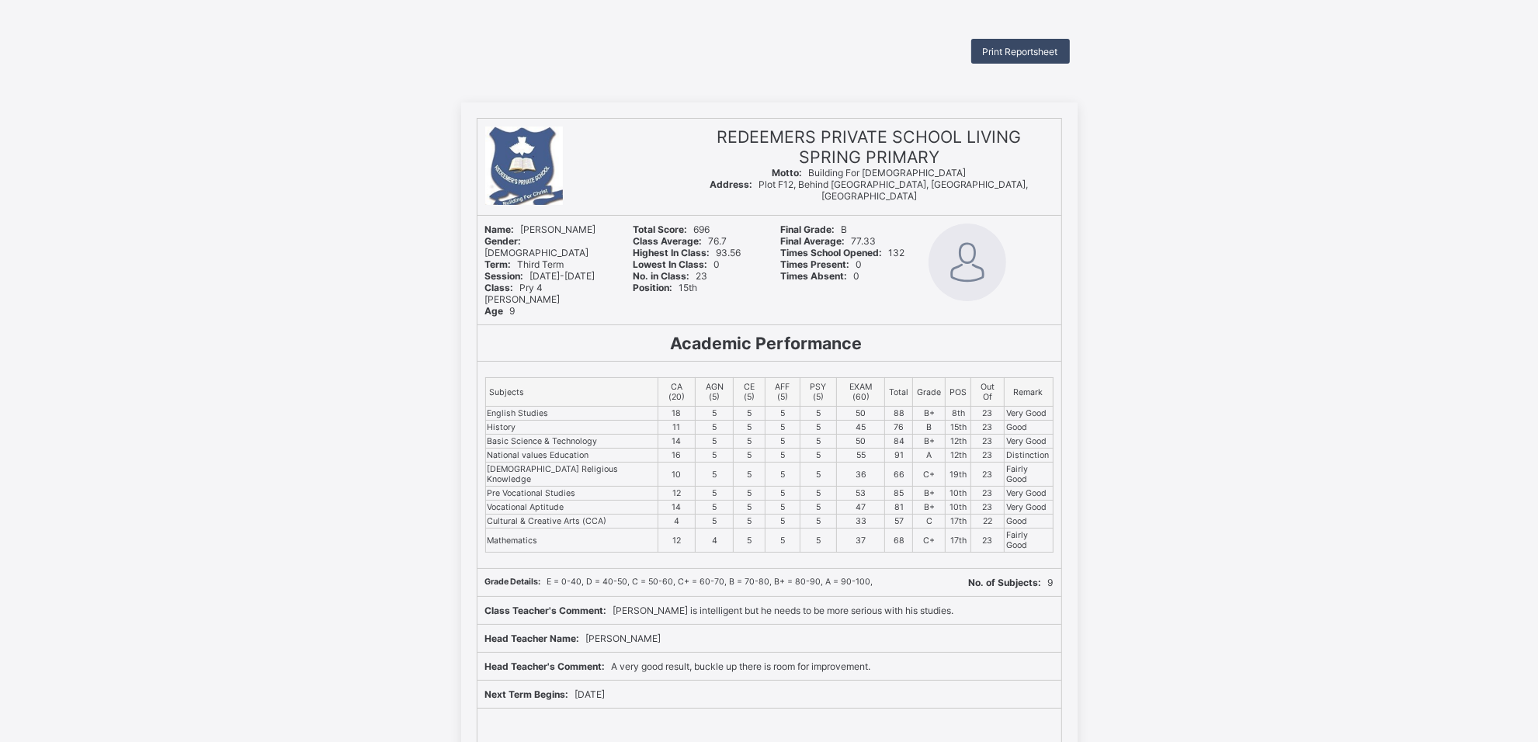
click at [1041, 49] on span "Print Reportsheet" at bounding box center [1020, 52] width 75 height 12
click at [1023, 47] on span "Print Reportsheet" at bounding box center [1020, 52] width 75 height 12
